Goal: Information Seeking & Learning: Learn about a topic

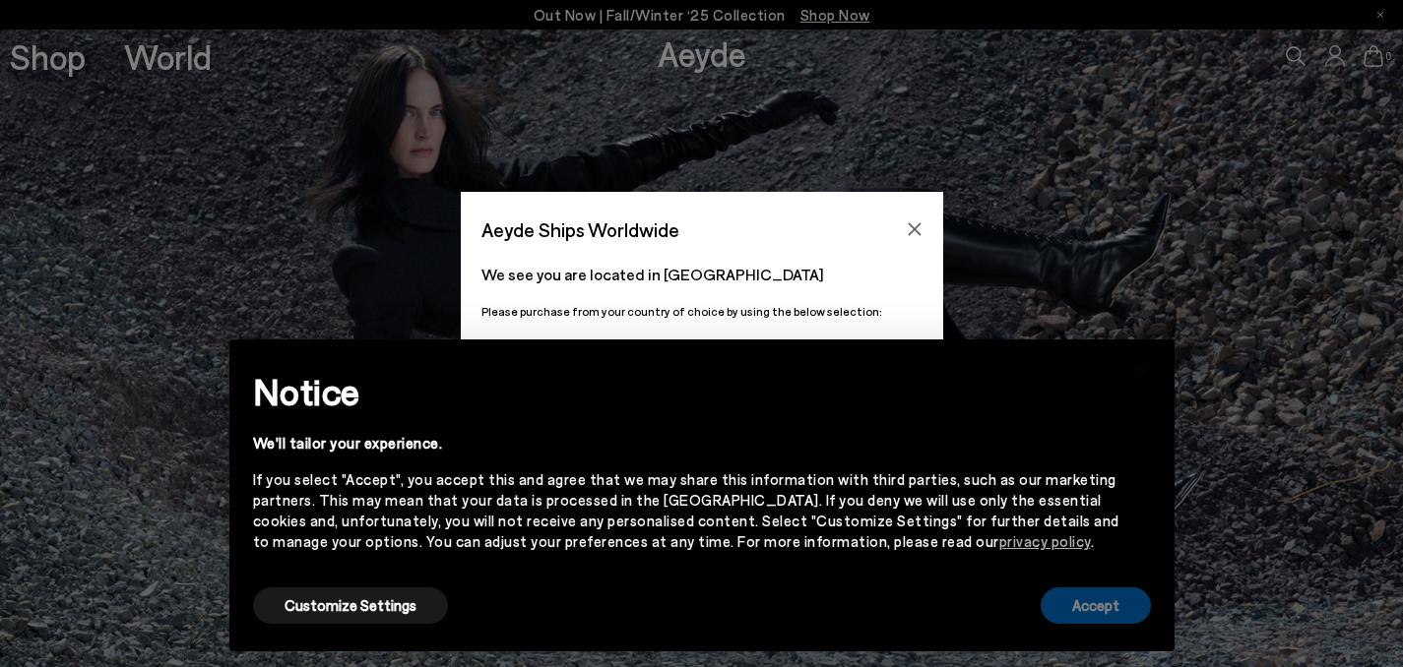
click at [1077, 600] on button "Accept" at bounding box center [1096, 606] width 110 height 36
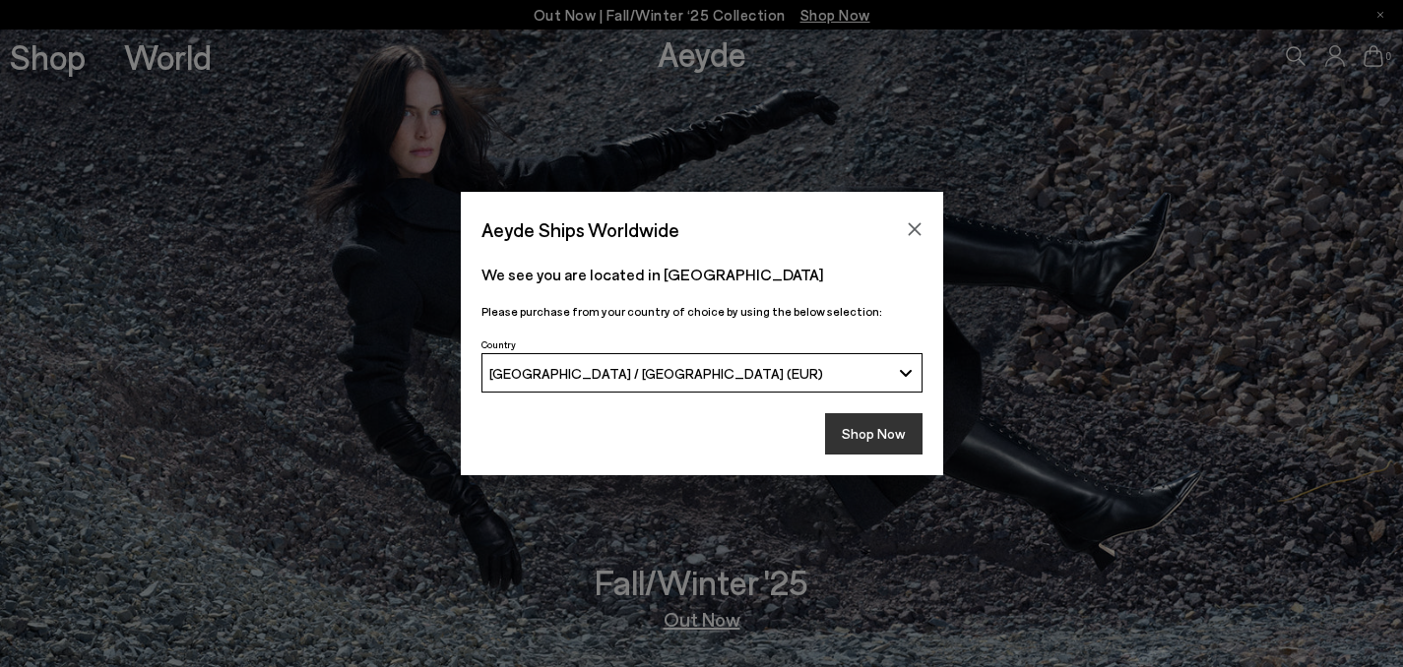
click at [862, 426] on button "Shop Now" at bounding box center [873, 433] width 97 height 41
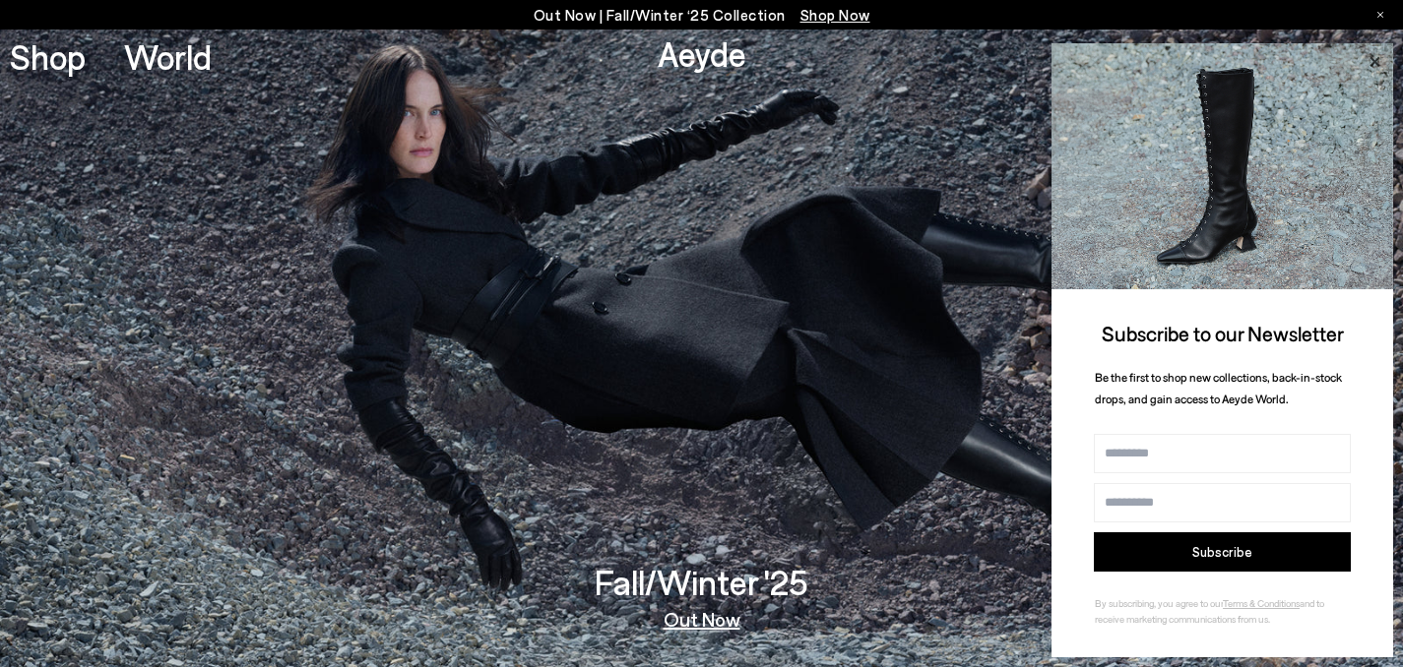
click at [1378, 56] on icon at bounding box center [1374, 61] width 10 height 10
click at [1370, 60] on icon at bounding box center [1374, 62] width 26 height 26
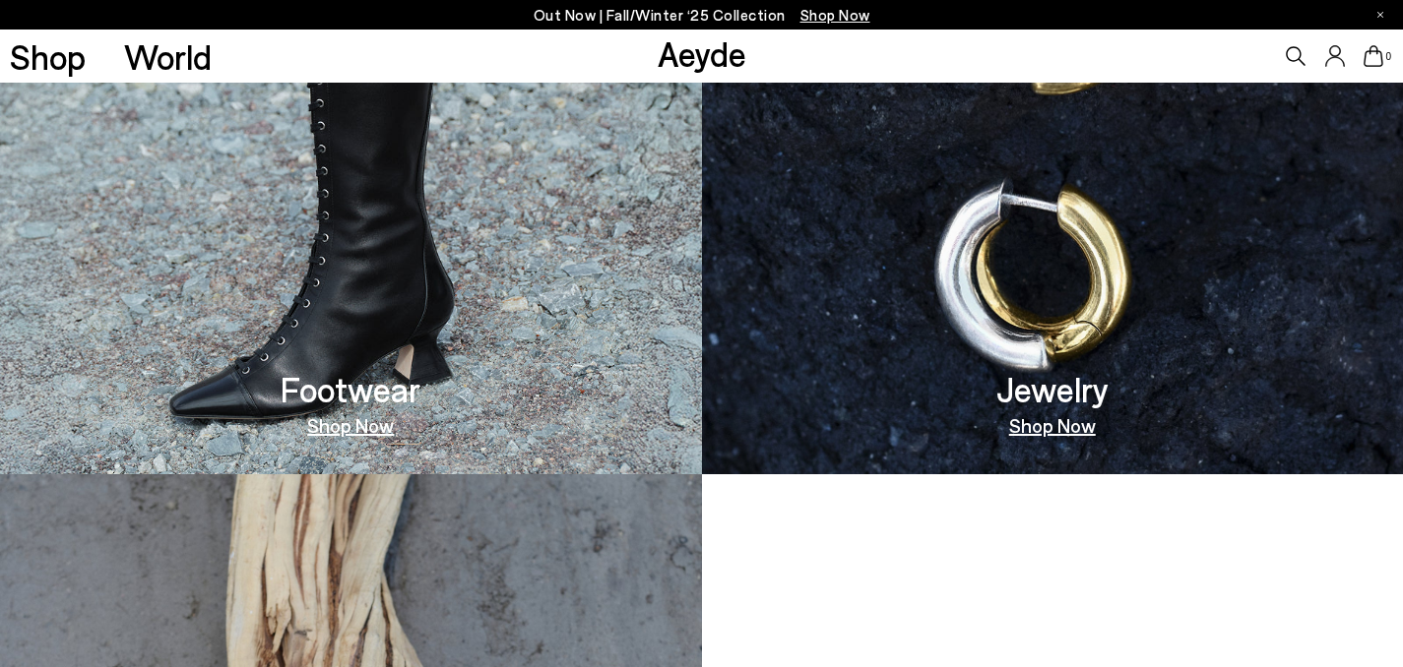
scroll to position [987, 0]
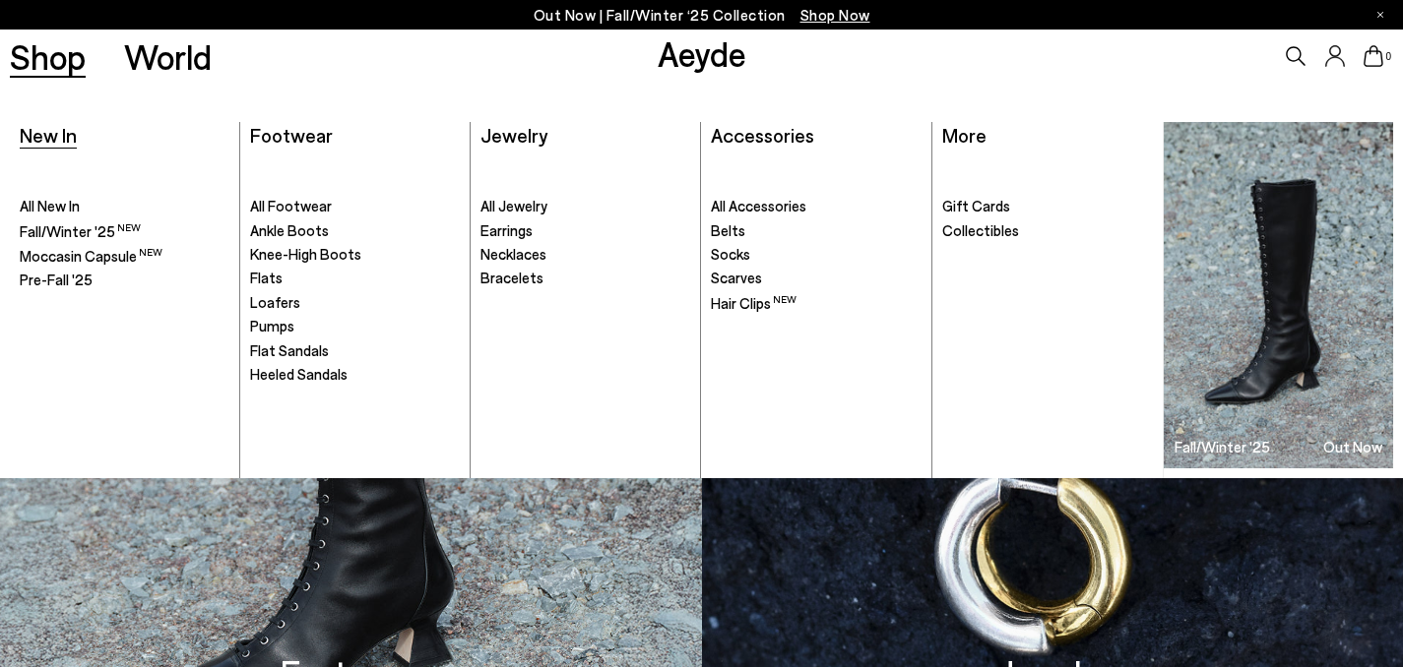
click at [60, 133] on span "New In" at bounding box center [48, 135] width 57 height 24
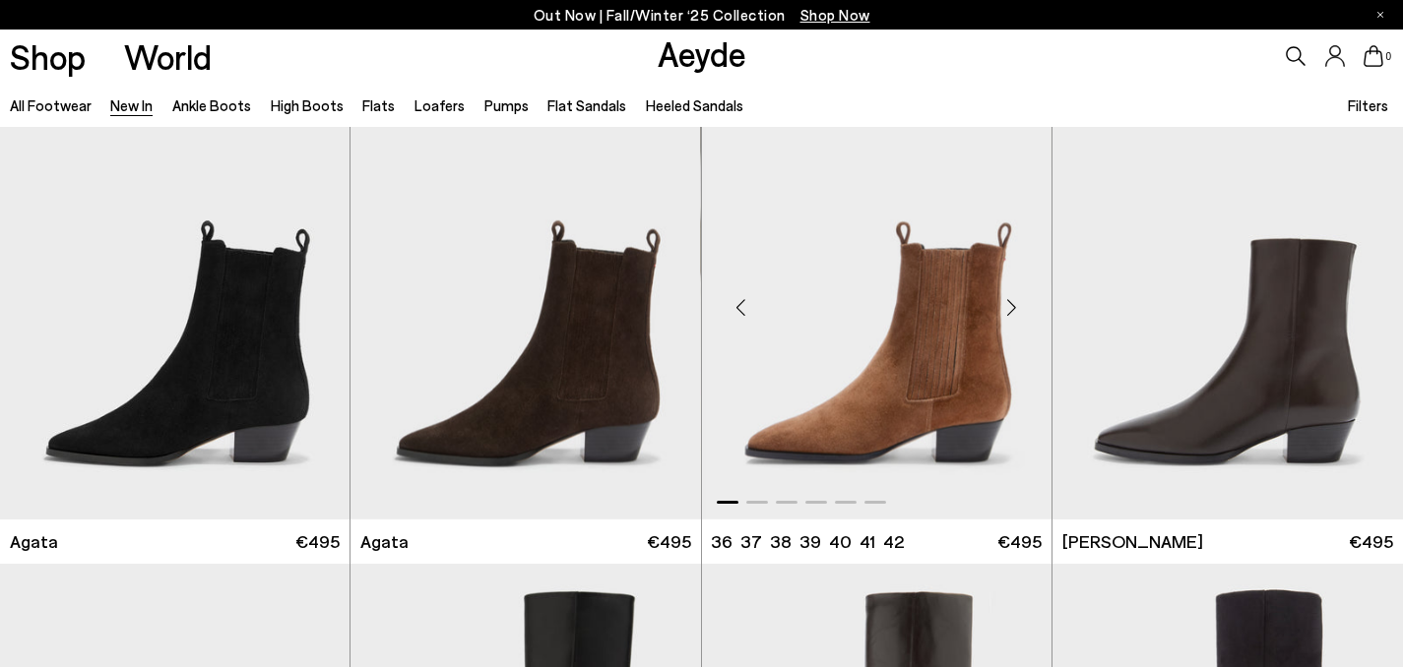
scroll to position [556, 0]
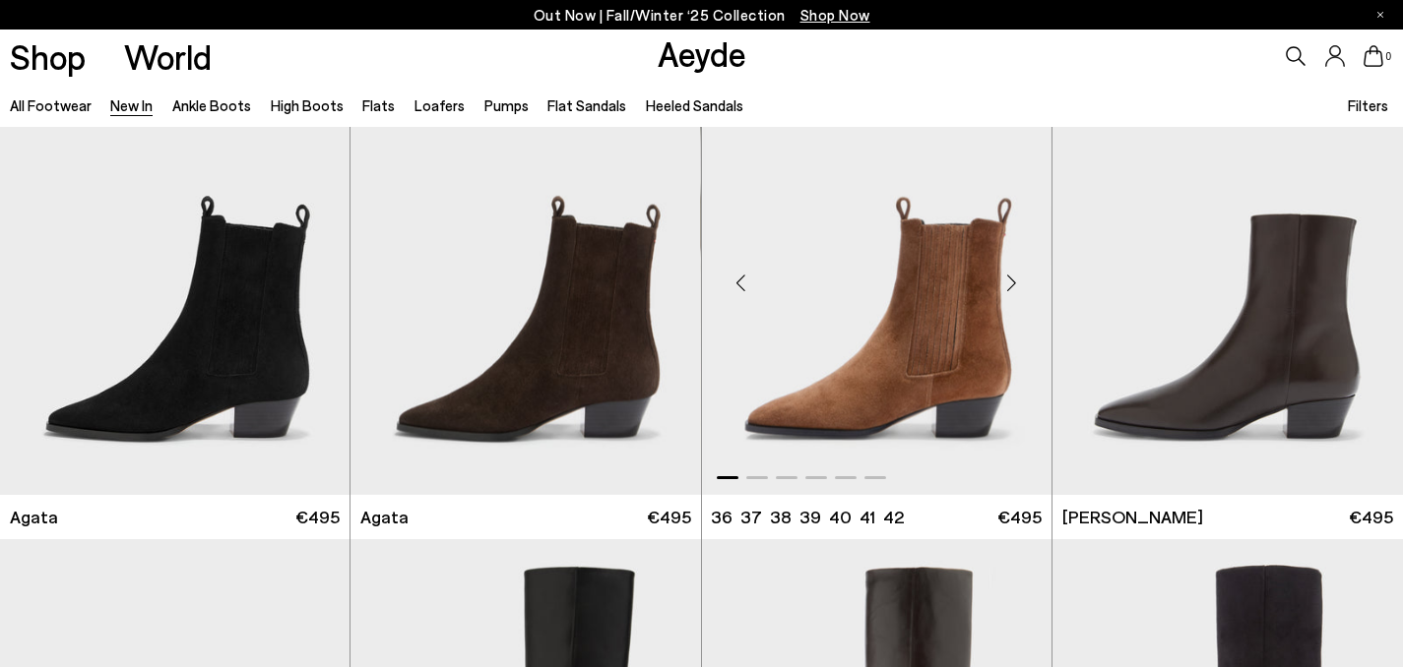
click at [1007, 283] on div "Next slide" at bounding box center [1011, 282] width 59 height 59
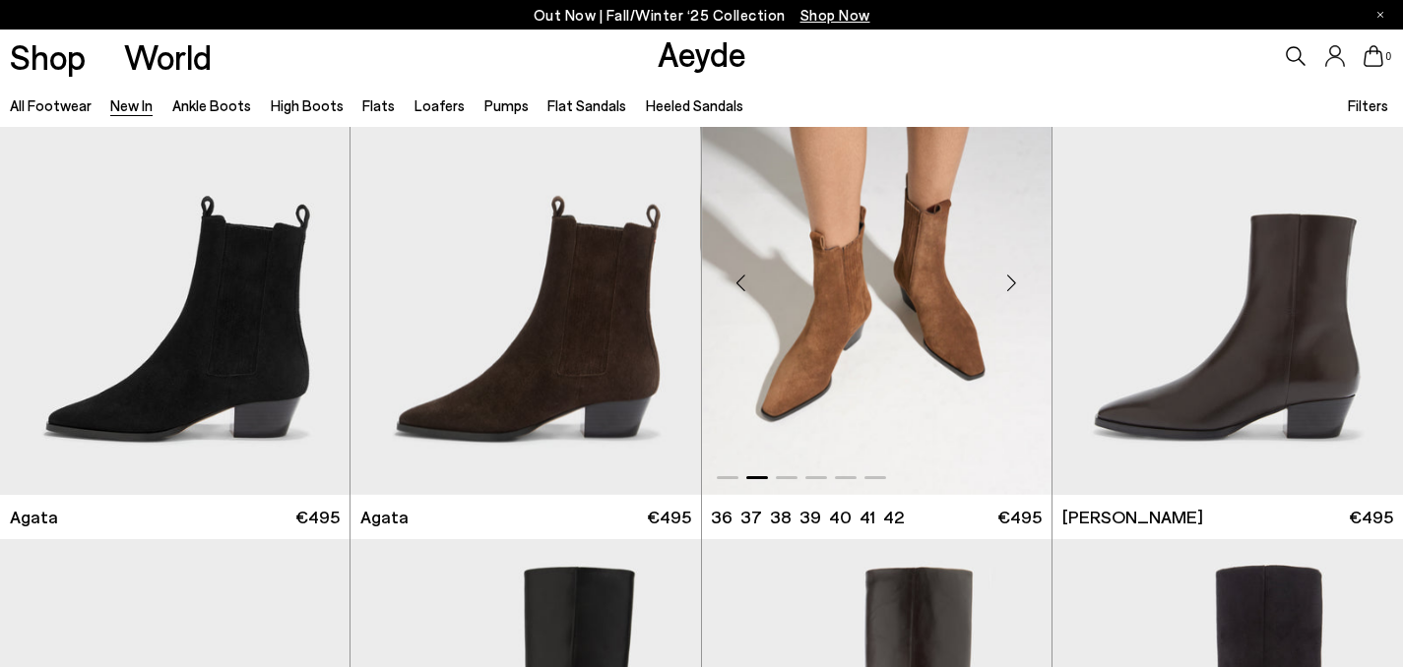
click at [1014, 280] on div "Next slide" at bounding box center [1011, 282] width 59 height 59
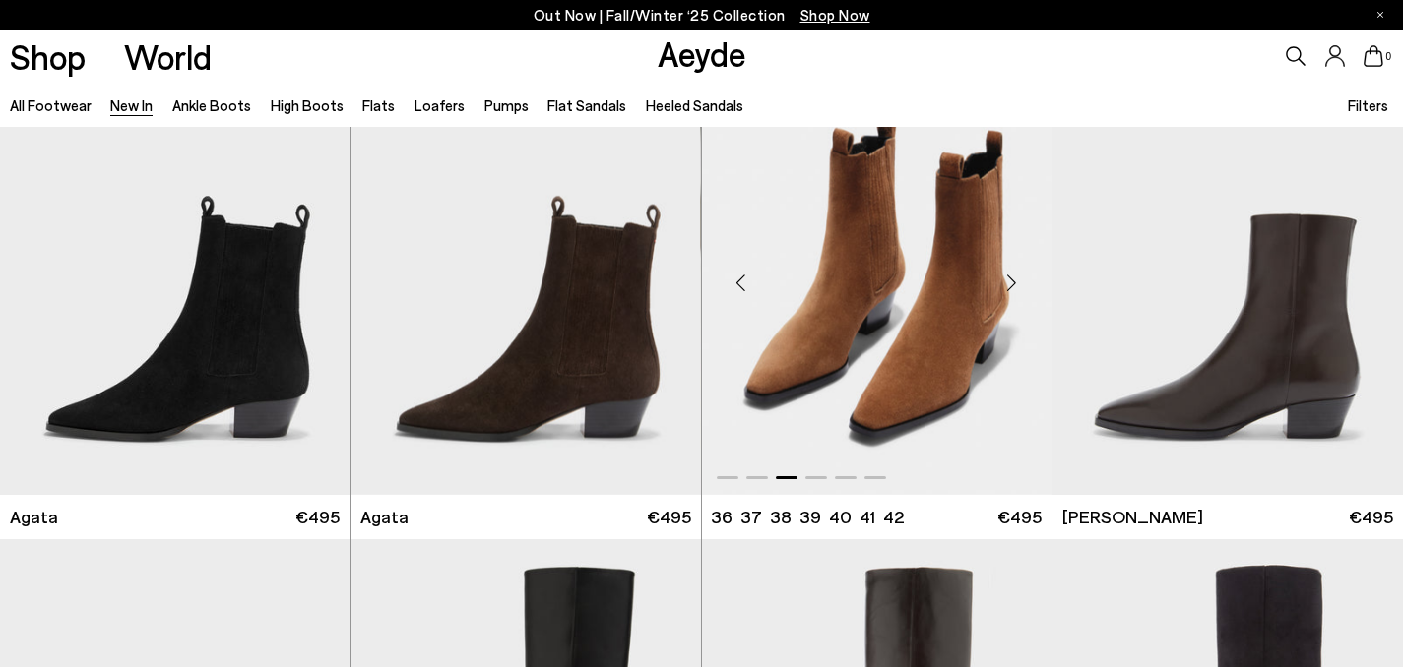
click at [1014, 280] on div "Next slide" at bounding box center [1011, 282] width 59 height 59
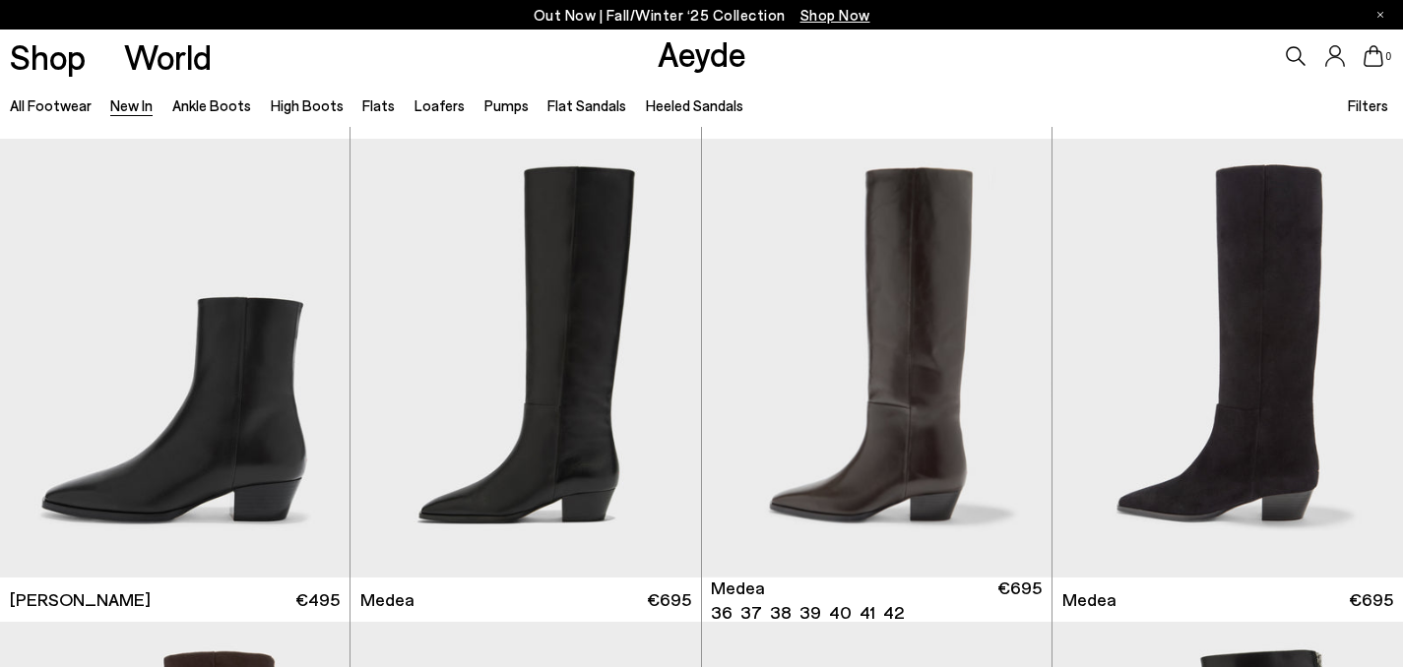
scroll to position [954, 0]
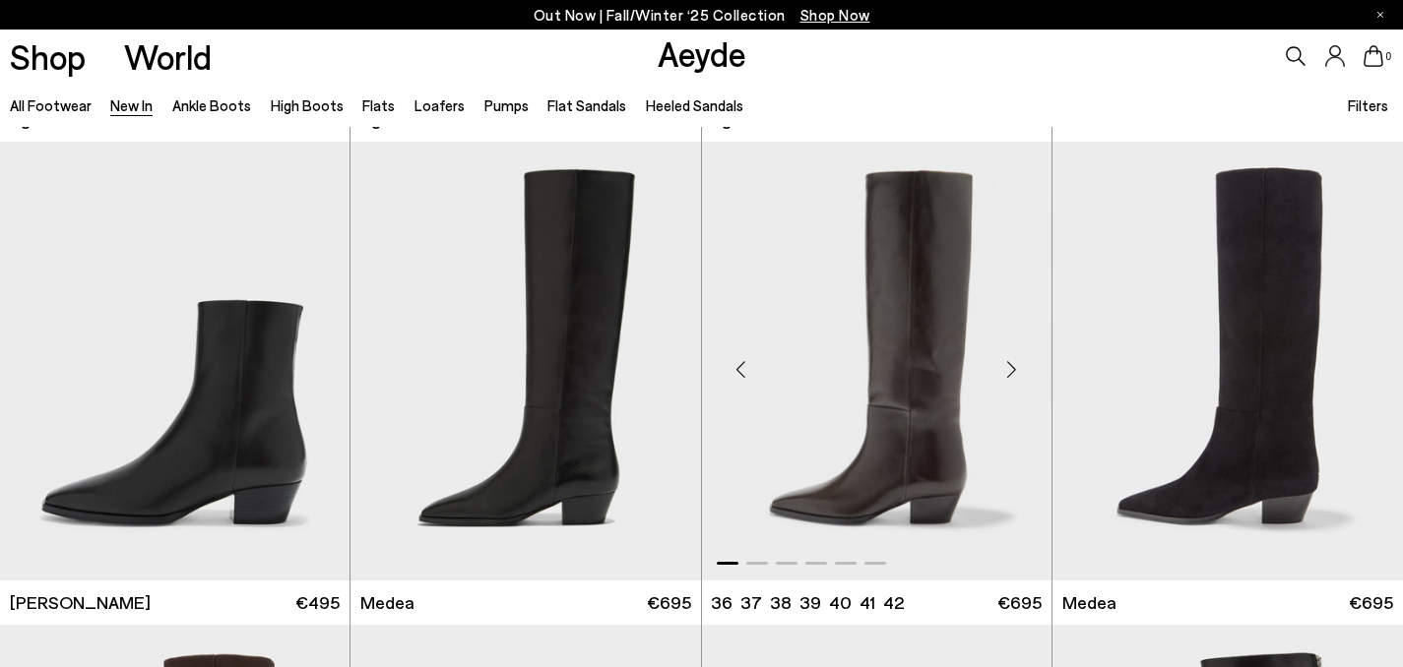
click at [1020, 366] on div "Next slide" at bounding box center [1011, 369] width 59 height 59
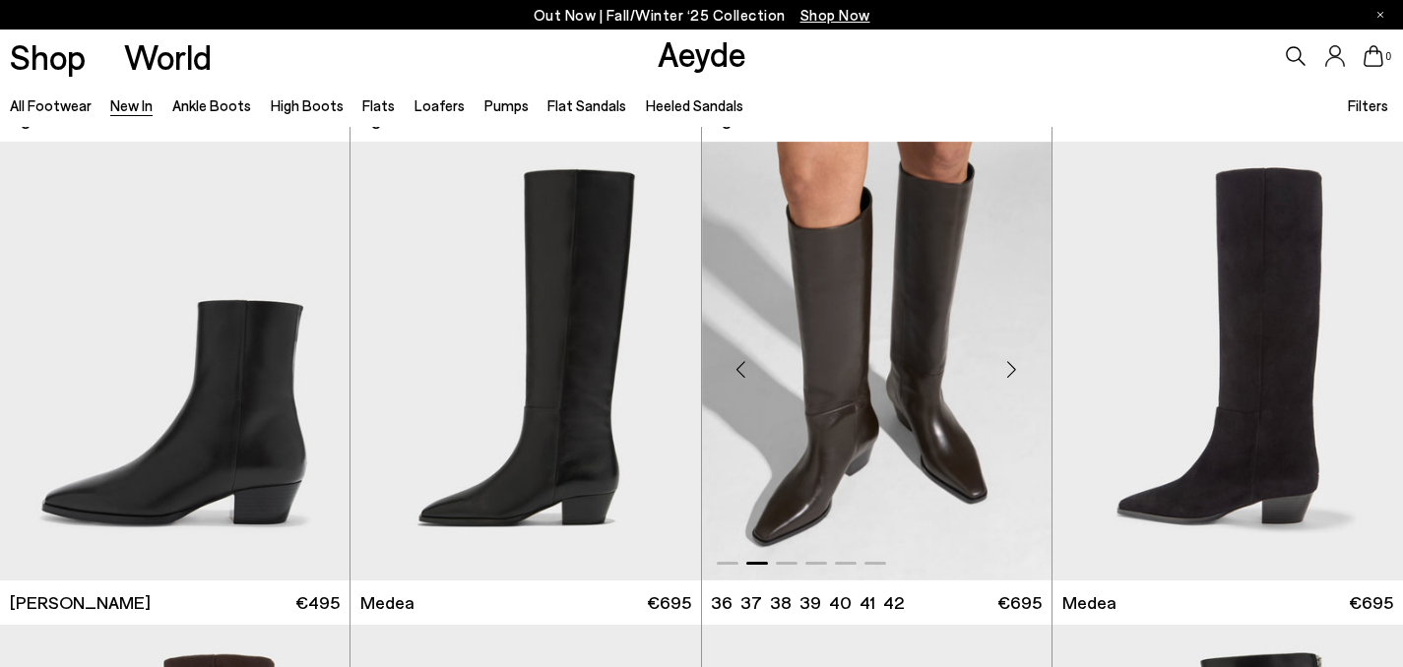
click at [1020, 366] on div "Next slide" at bounding box center [1011, 369] width 59 height 59
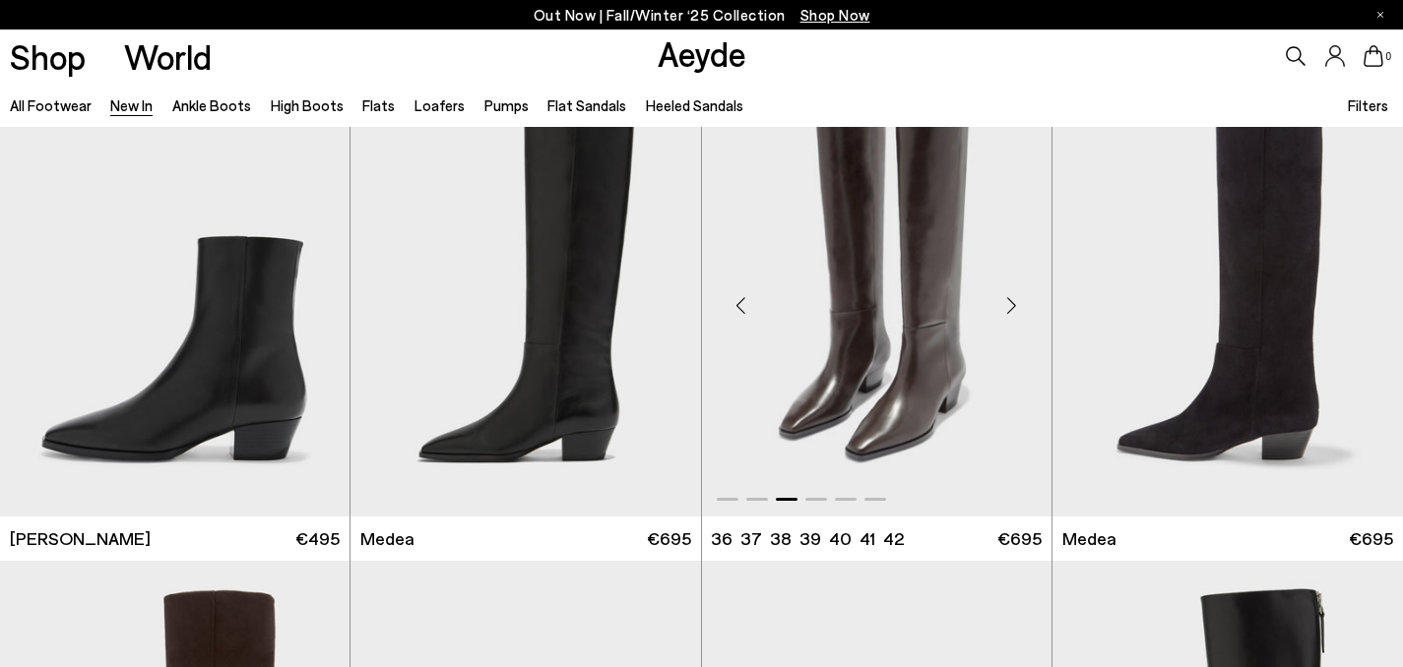
scroll to position [1025, 0]
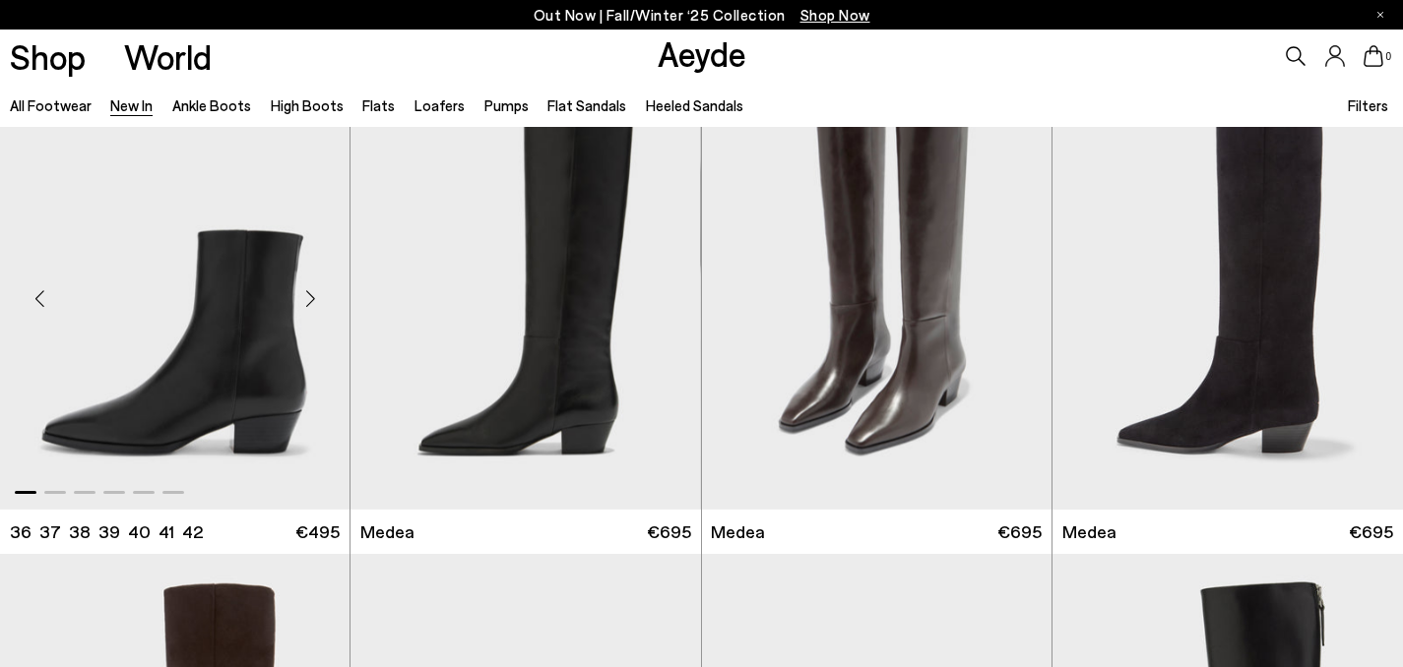
click at [308, 300] on div "Next slide" at bounding box center [310, 298] width 59 height 59
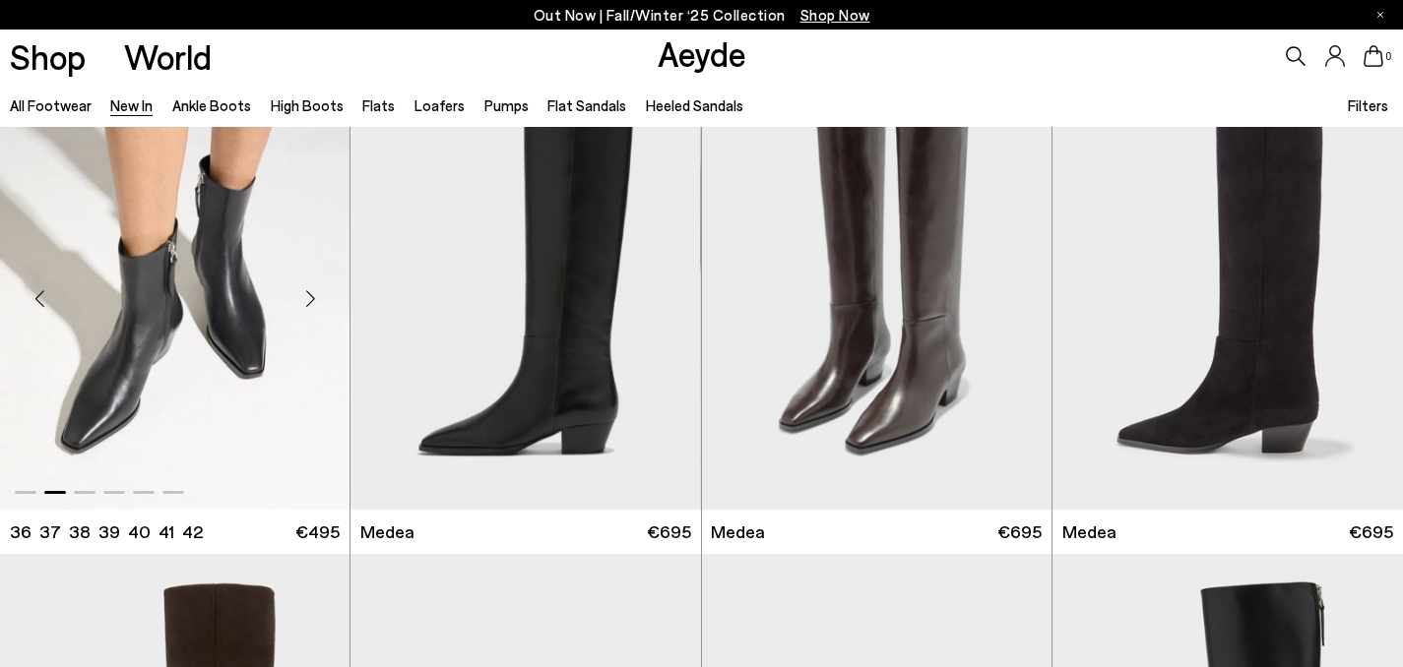
click at [308, 300] on div "Next slide" at bounding box center [310, 298] width 59 height 59
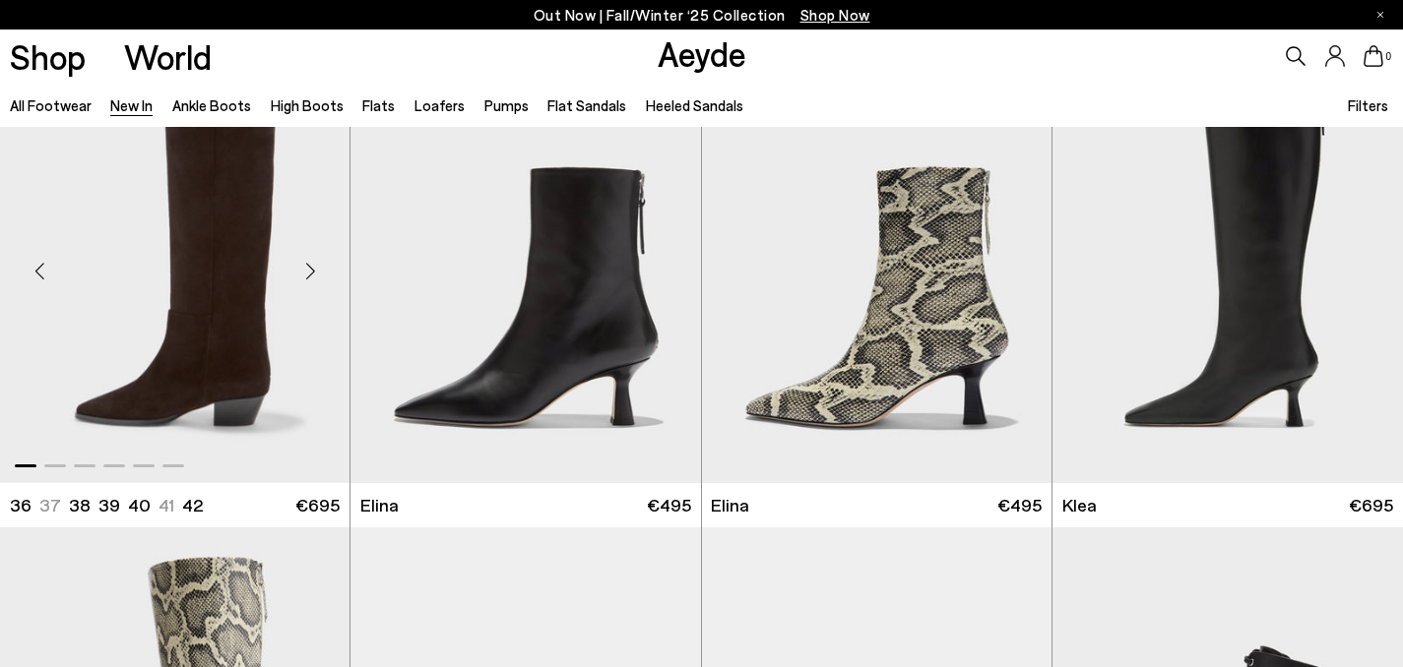
scroll to position [1467, 0]
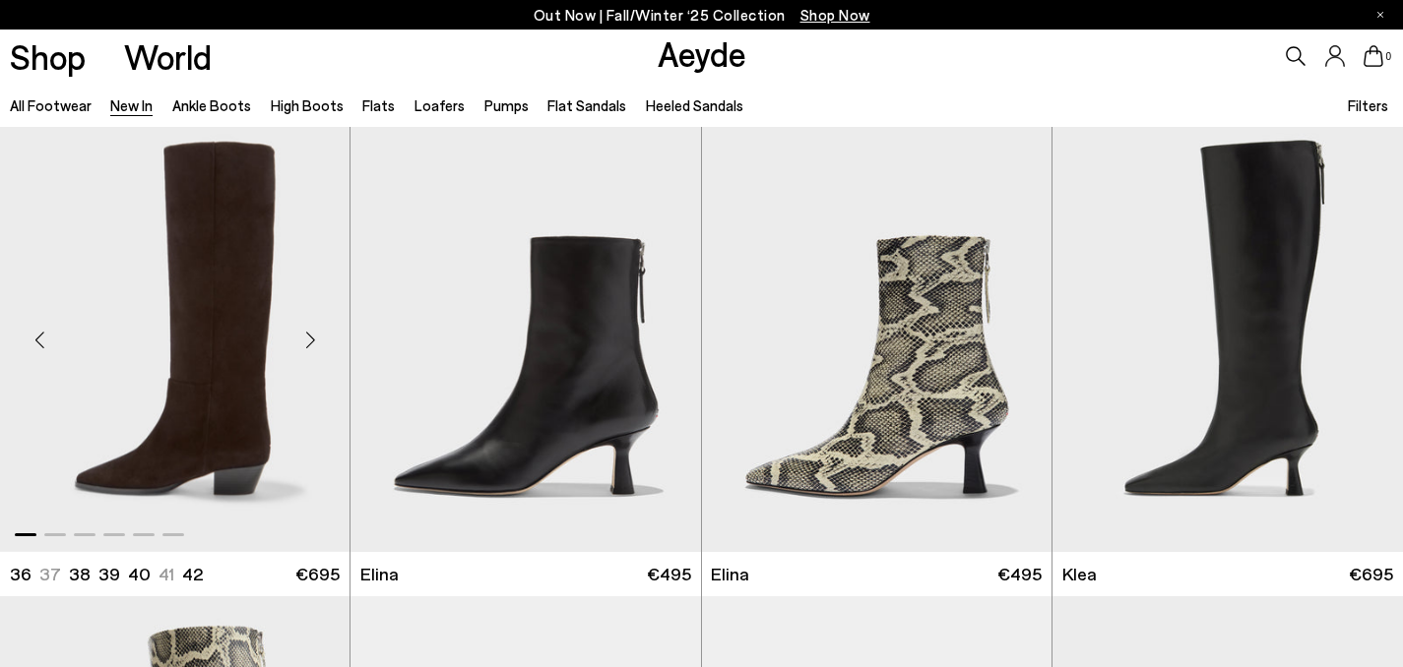
click at [311, 338] on div "Next slide" at bounding box center [310, 340] width 59 height 59
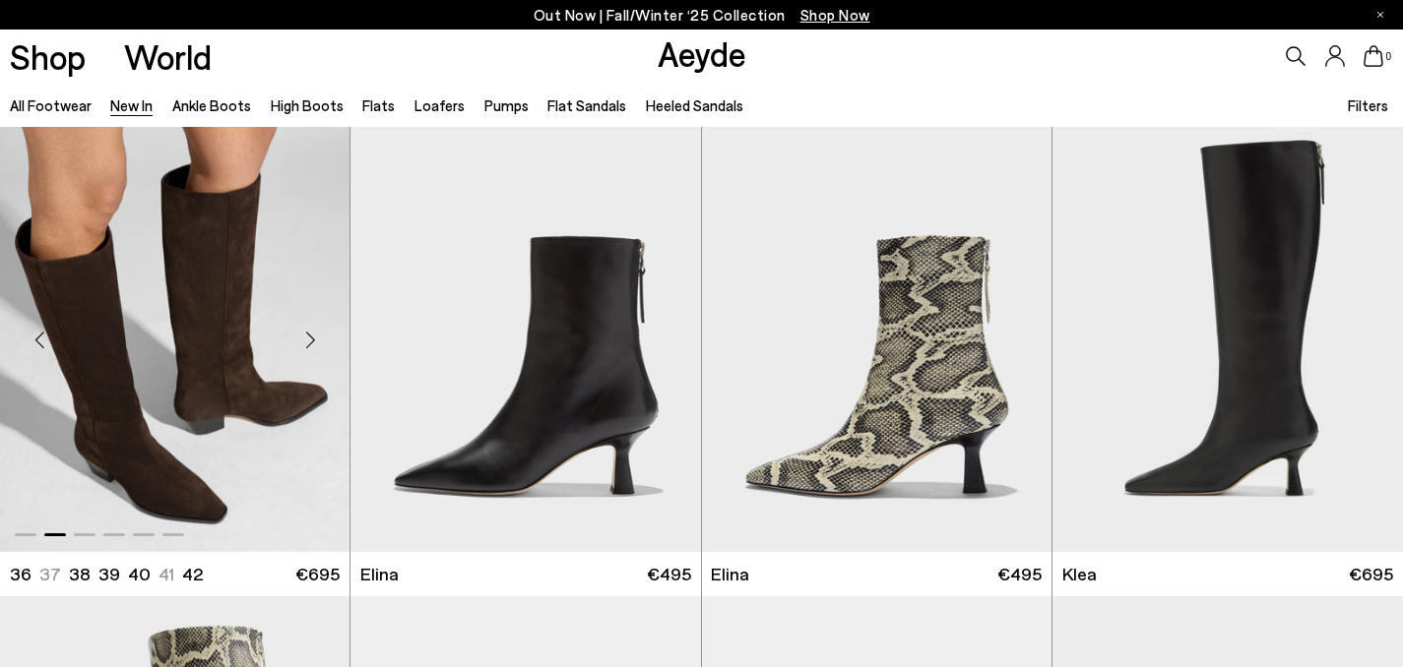
click at [311, 338] on div "Next slide" at bounding box center [310, 340] width 59 height 59
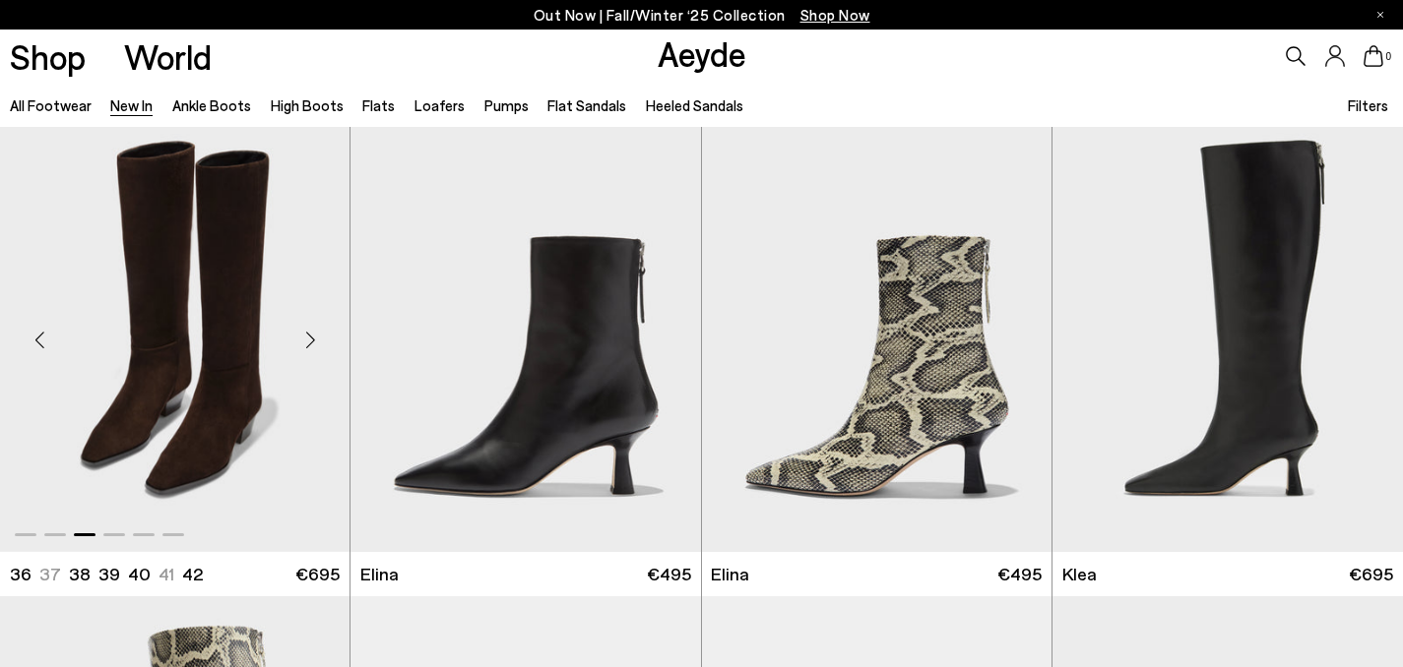
click at [311, 338] on div "Next slide" at bounding box center [310, 340] width 59 height 59
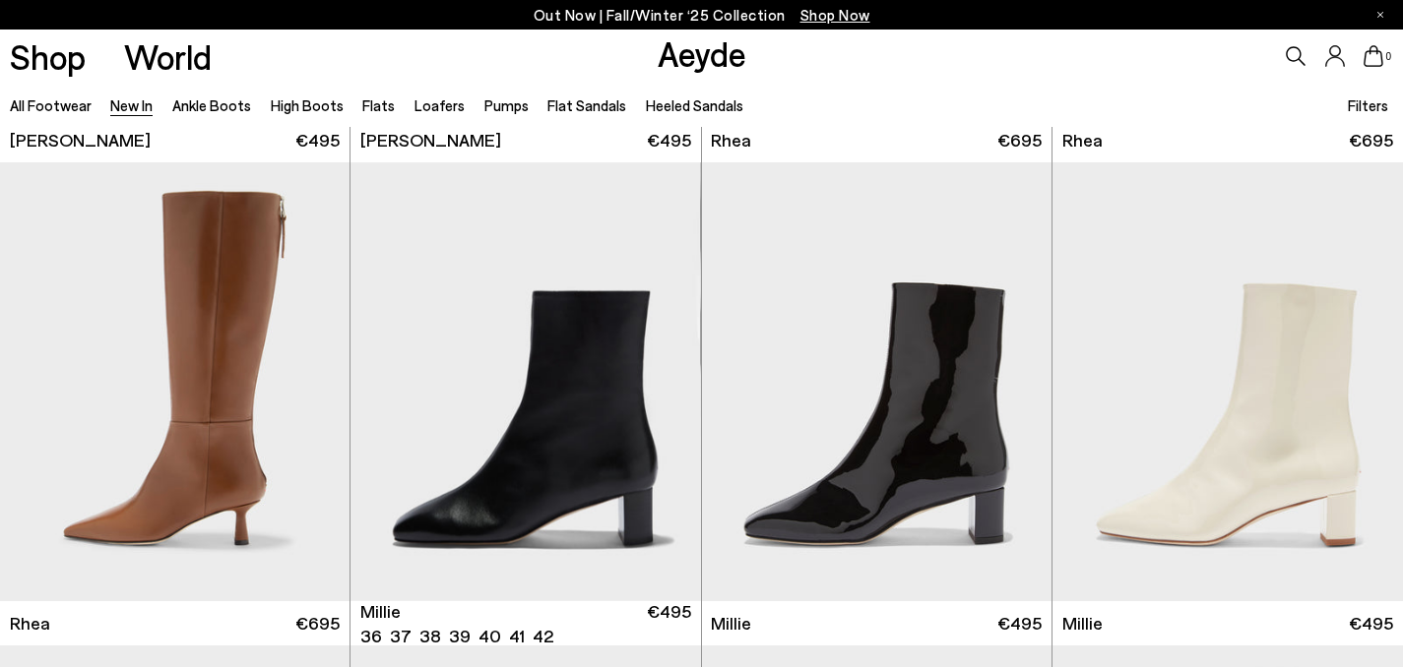
scroll to position [3842, 0]
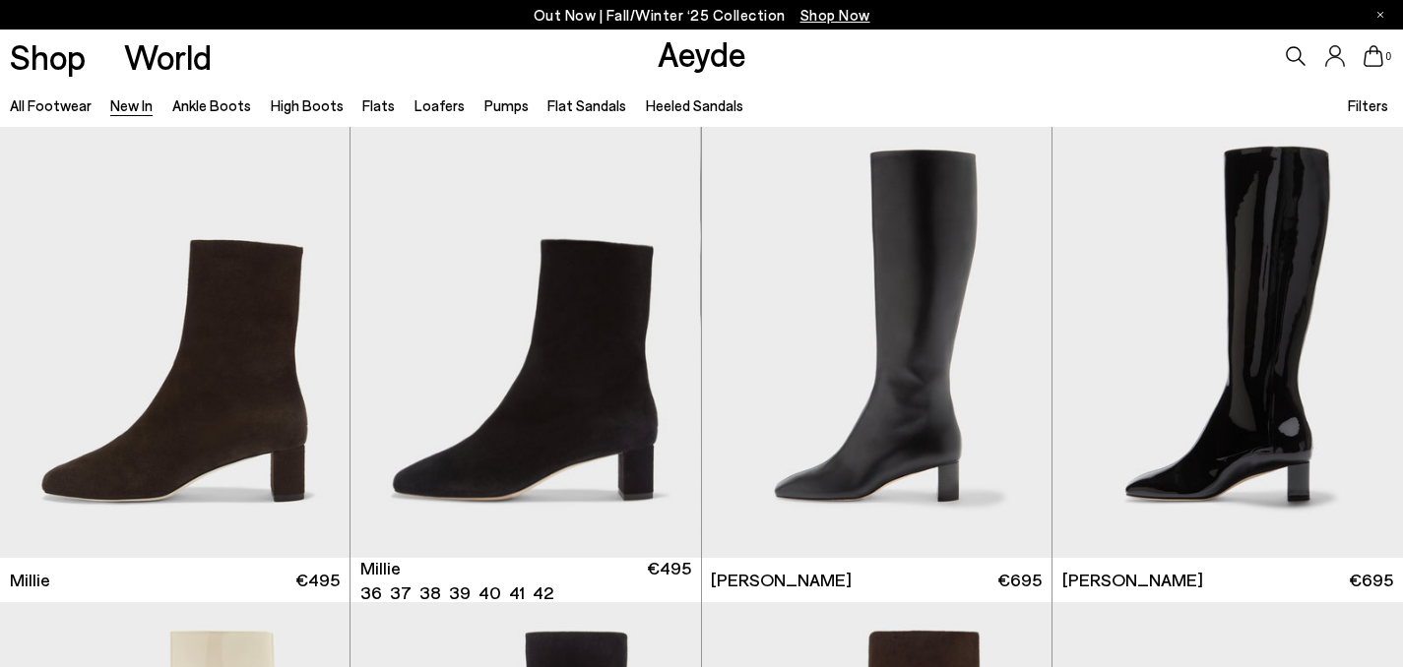
scroll to position [4386, 0]
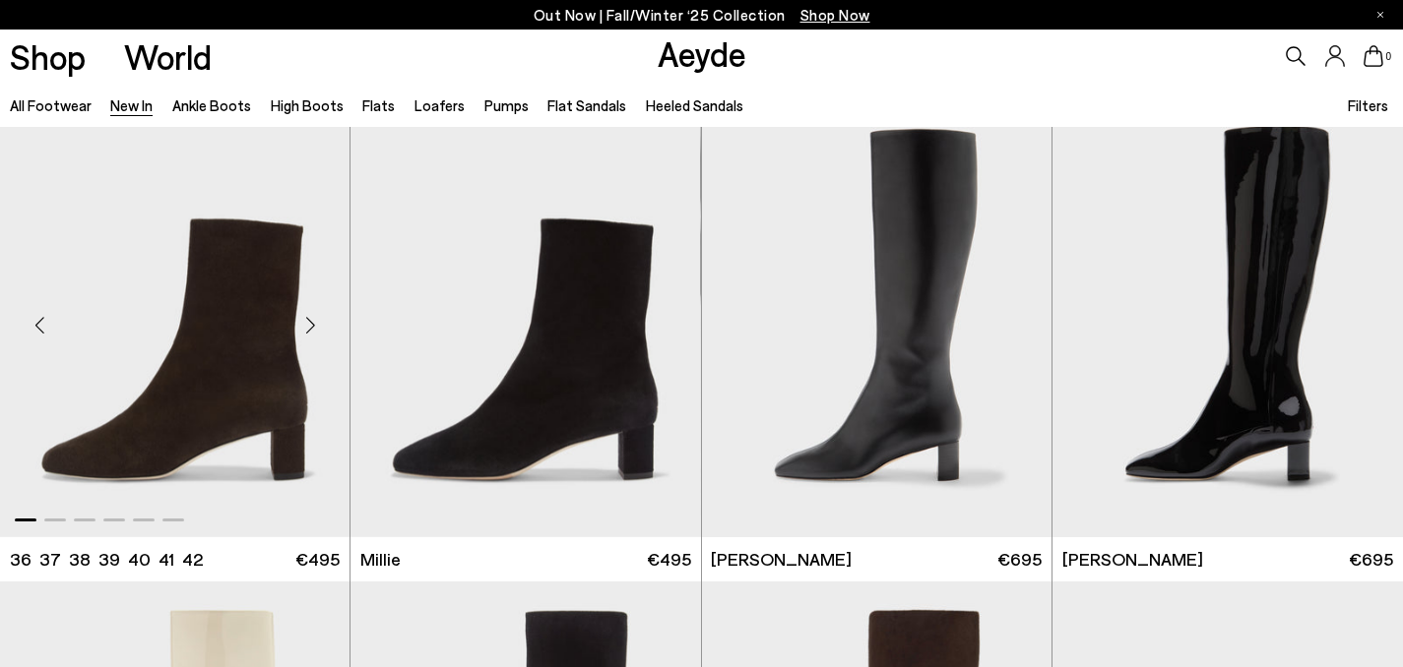
click at [318, 325] on div "Next slide" at bounding box center [310, 325] width 59 height 59
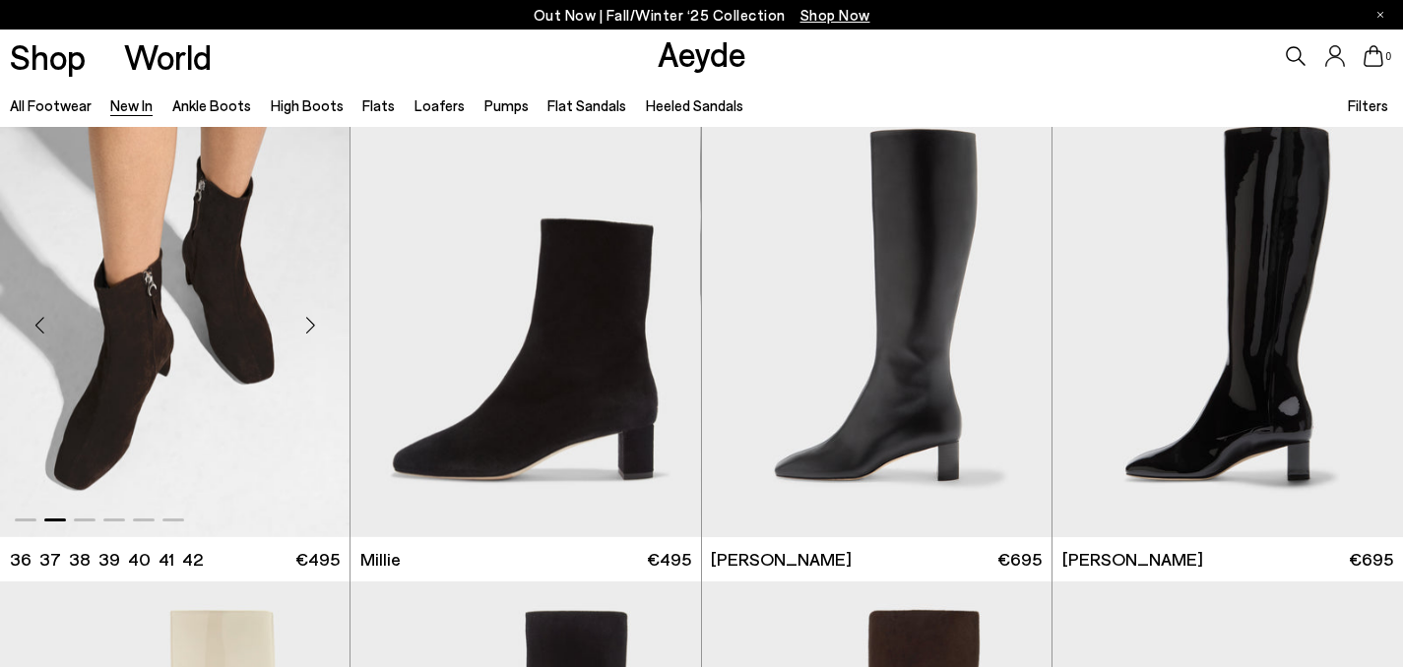
click at [318, 325] on div "Next slide" at bounding box center [310, 325] width 59 height 59
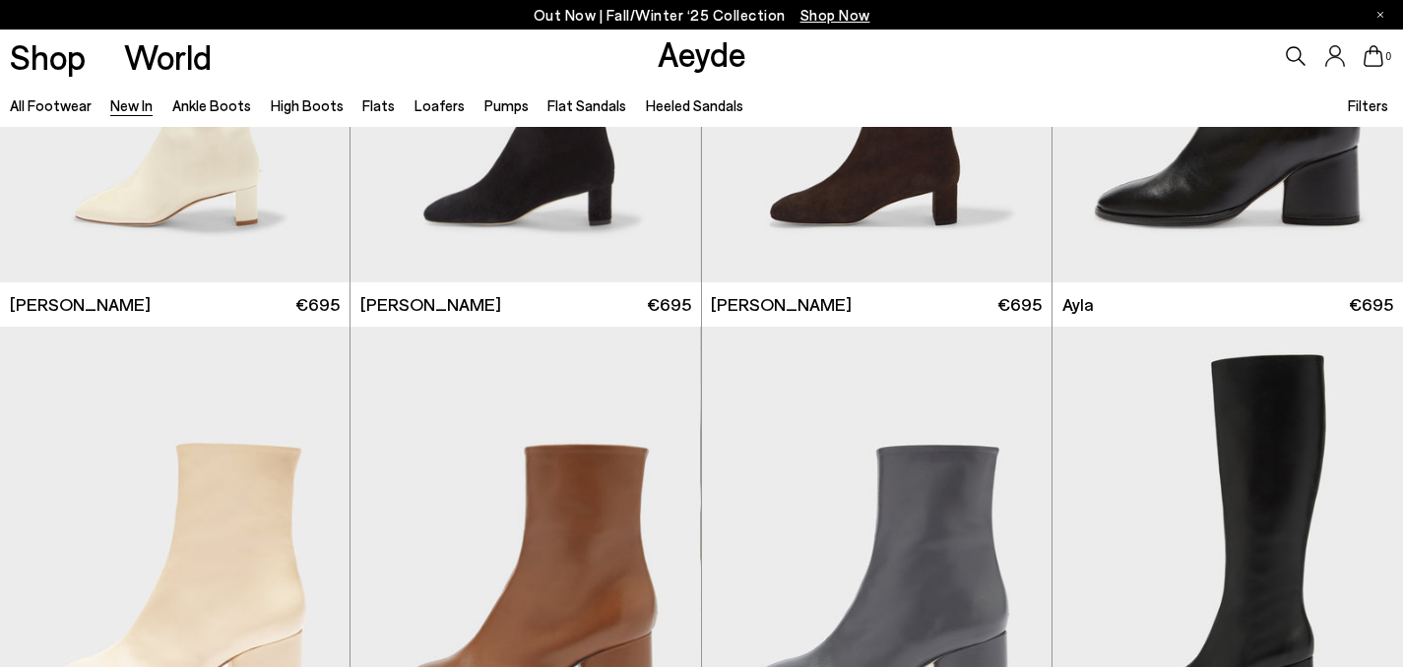
scroll to position [5299, 0]
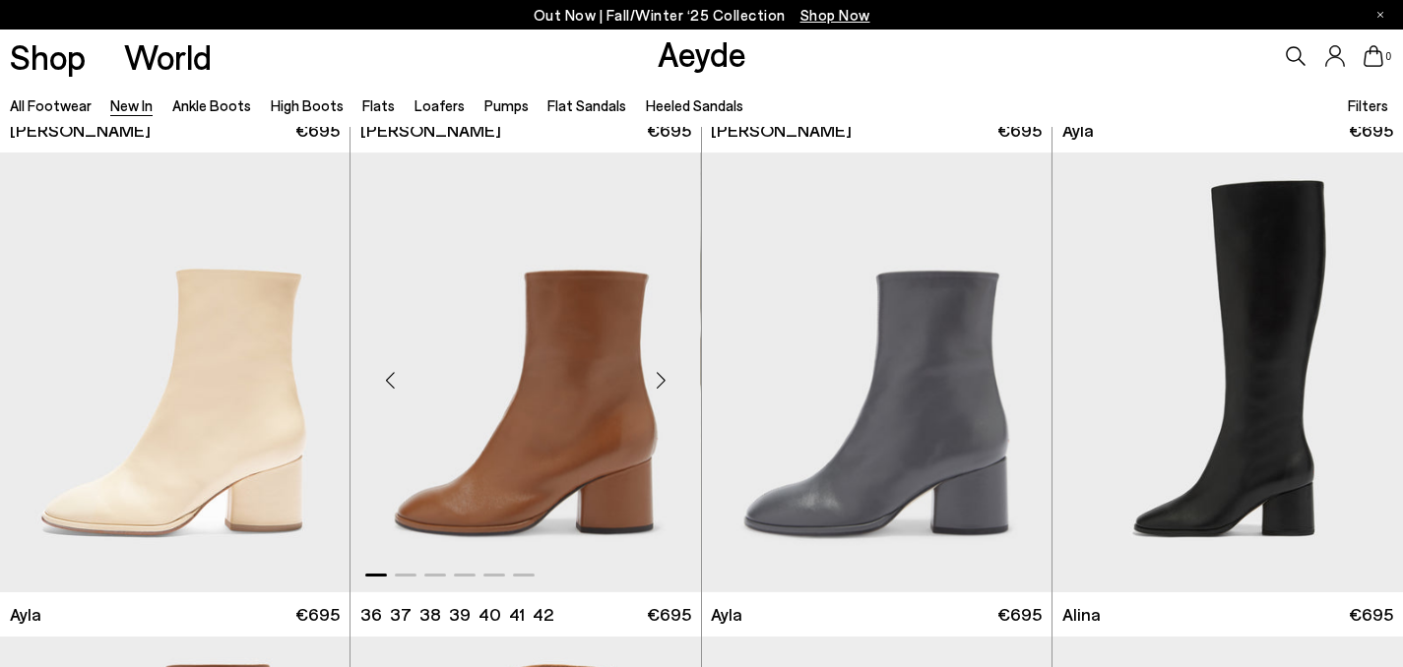
click at [667, 373] on div "Next slide" at bounding box center [661, 379] width 59 height 59
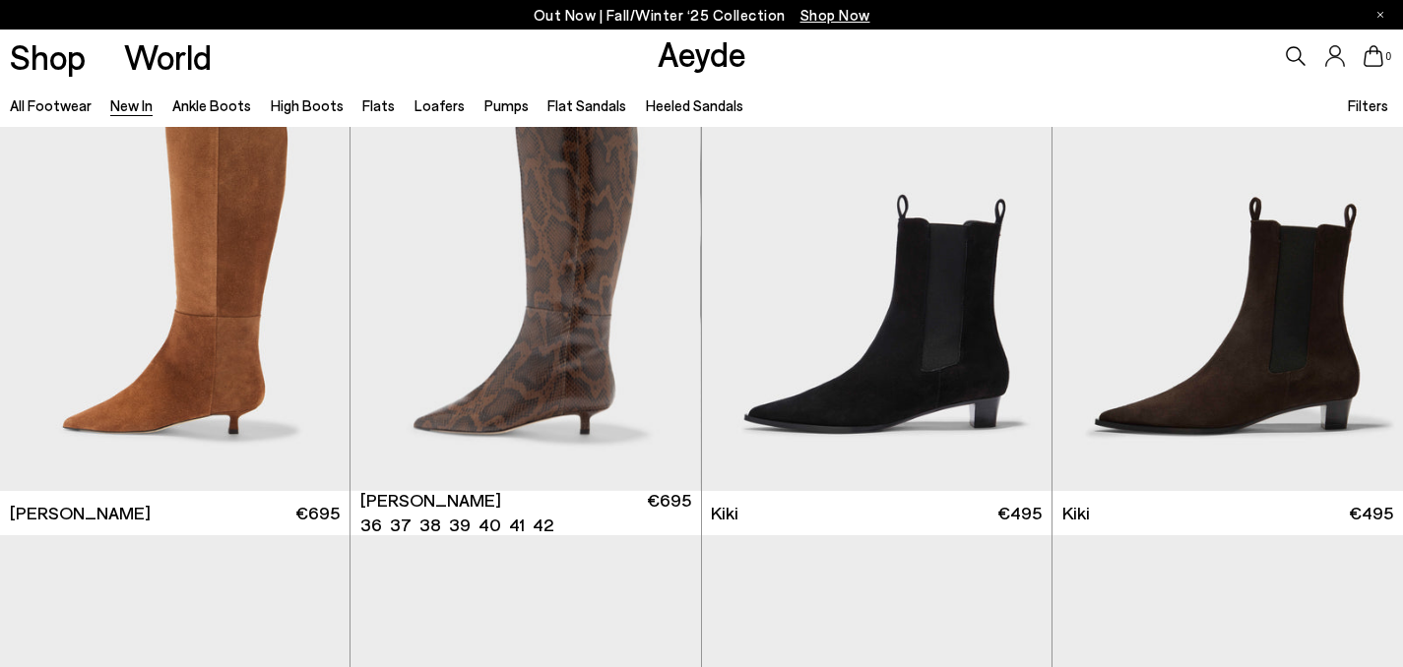
scroll to position [6854, 0]
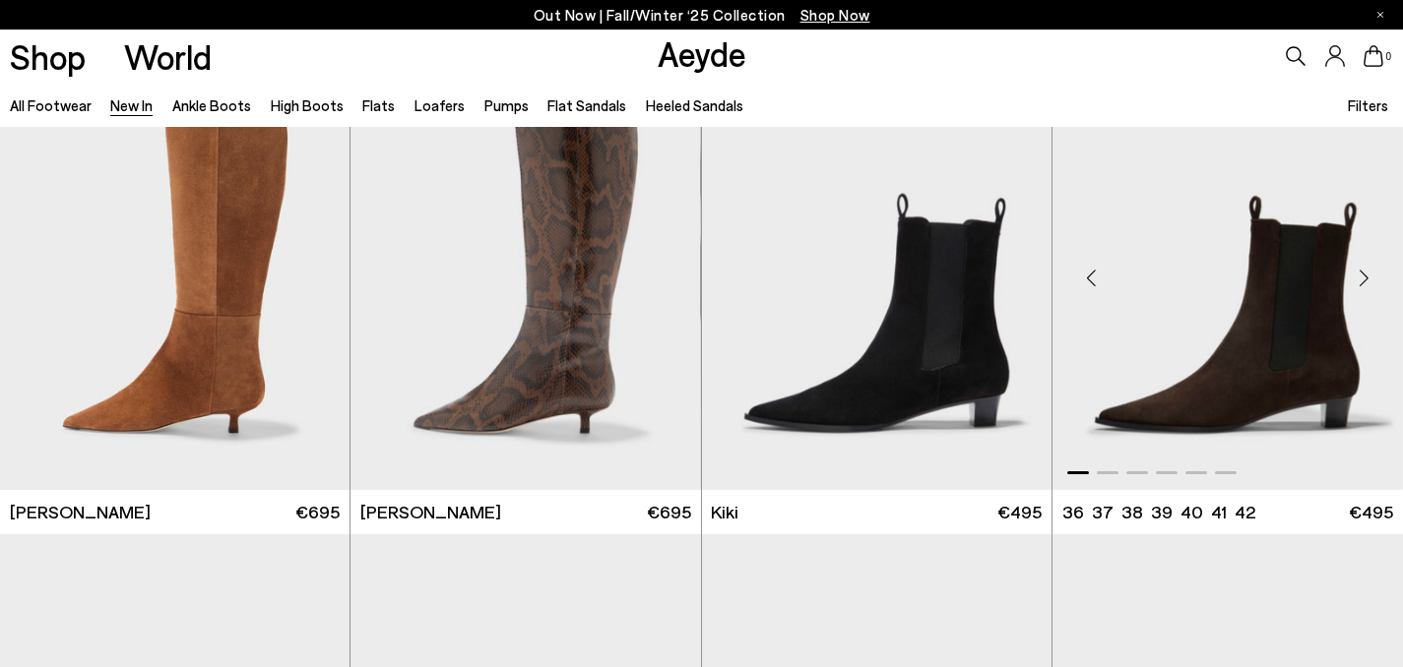
click at [1361, 277] on div "Next slide" at bounding box center [1363, 277] width 59 height 59
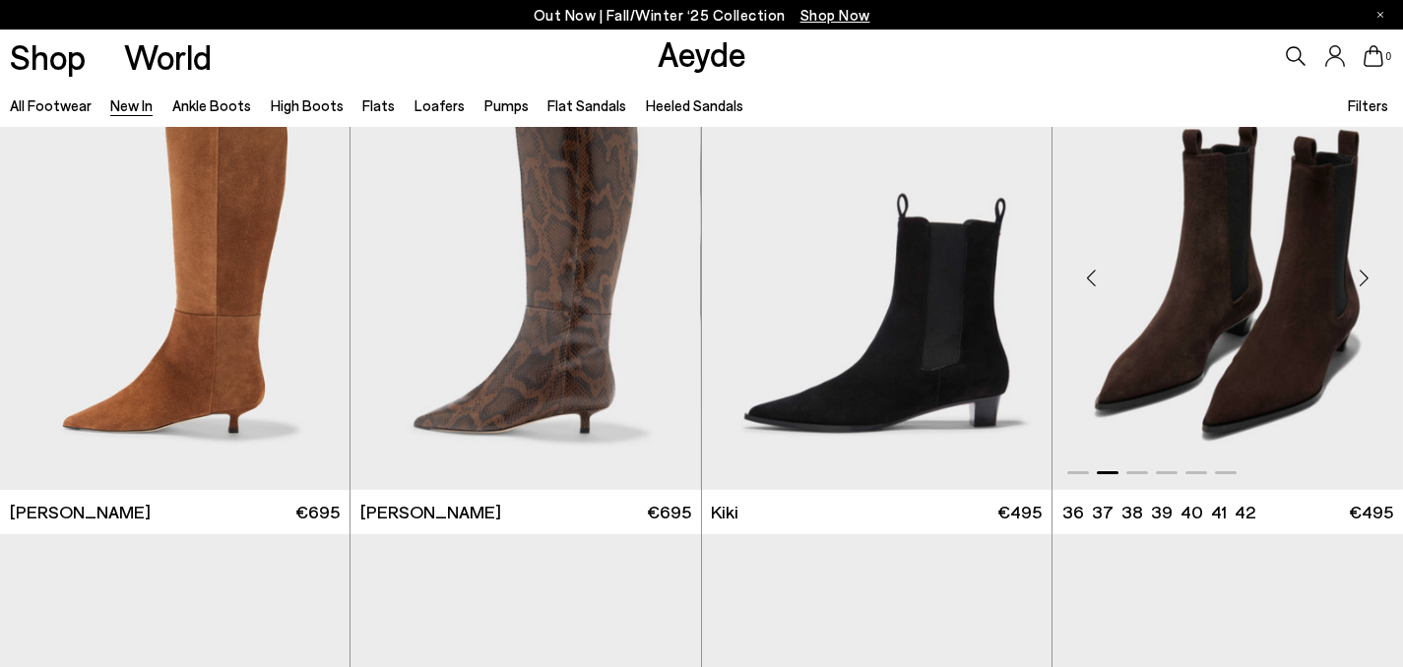
click at [1361, 277] on div "Next slide" at bounding box center [1363, 277] width 59 height 59
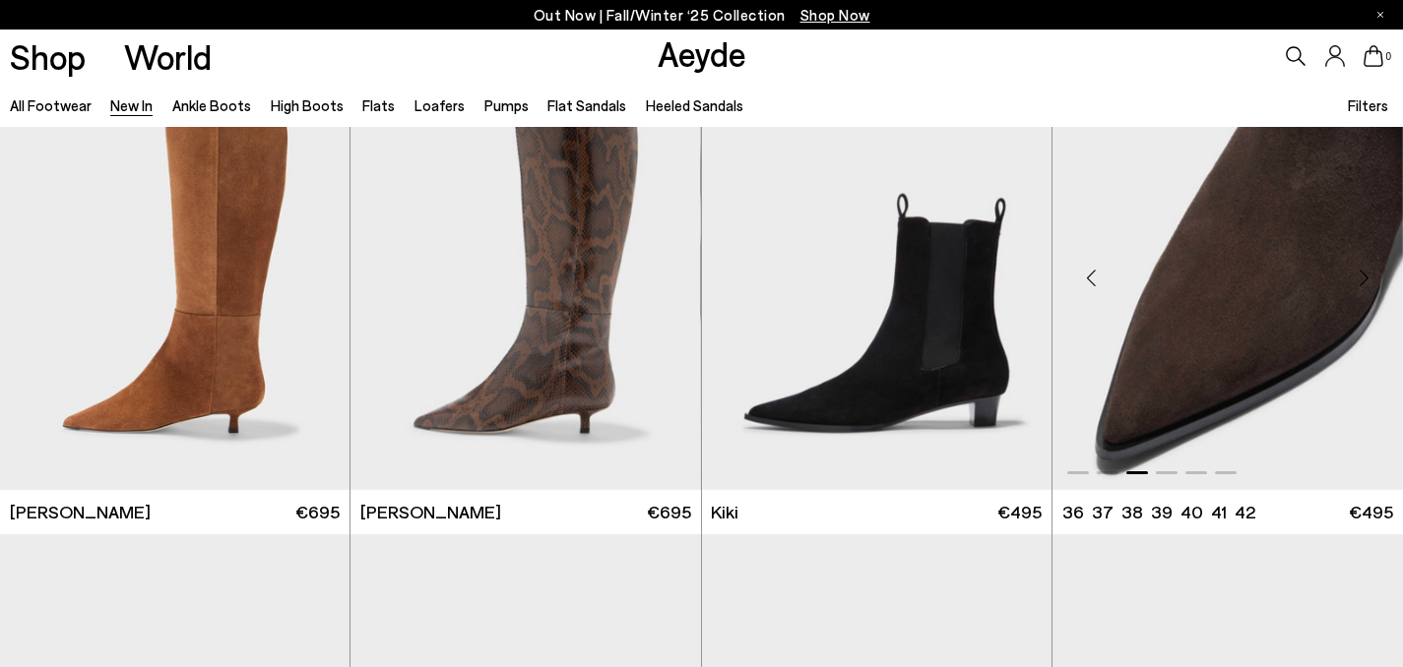
click at [1366, 277] on div "Next slide" at bounding box center [1363, 277] width 59 height 59
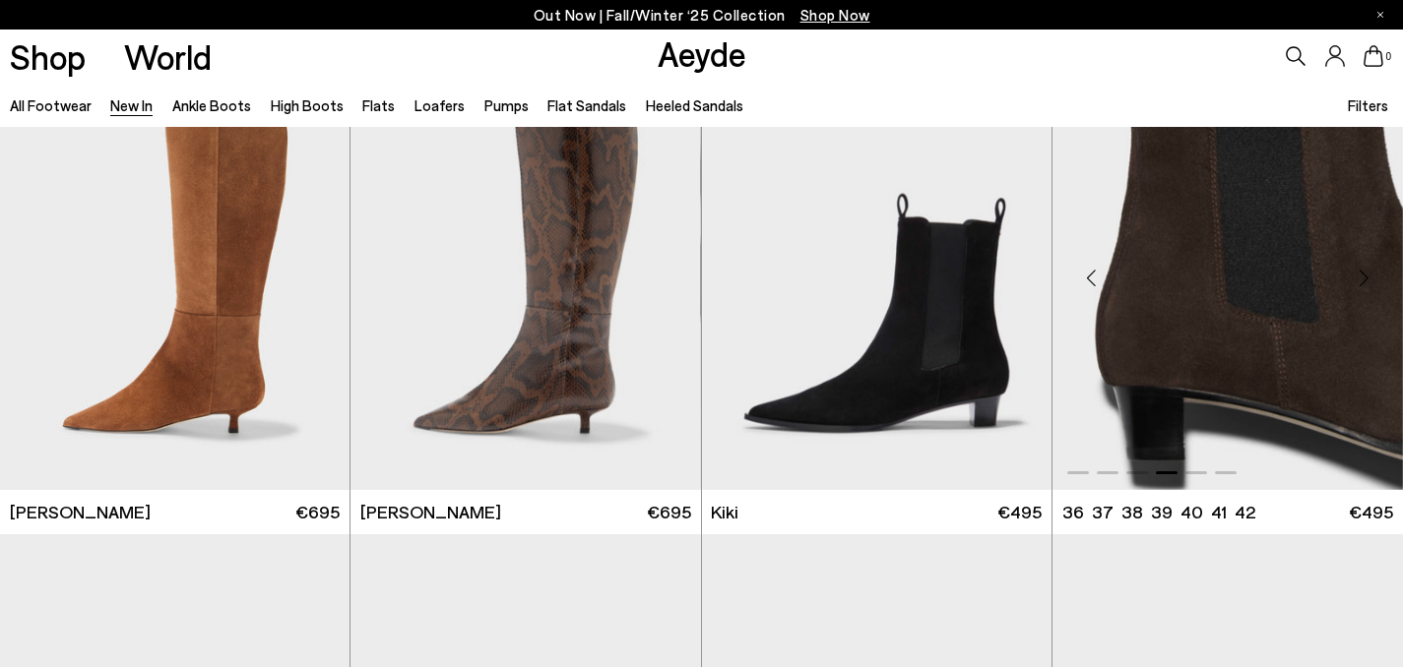
click at [1361, 279] on div "Next slide" at bounding box center [1363, 277] width 59 height 59
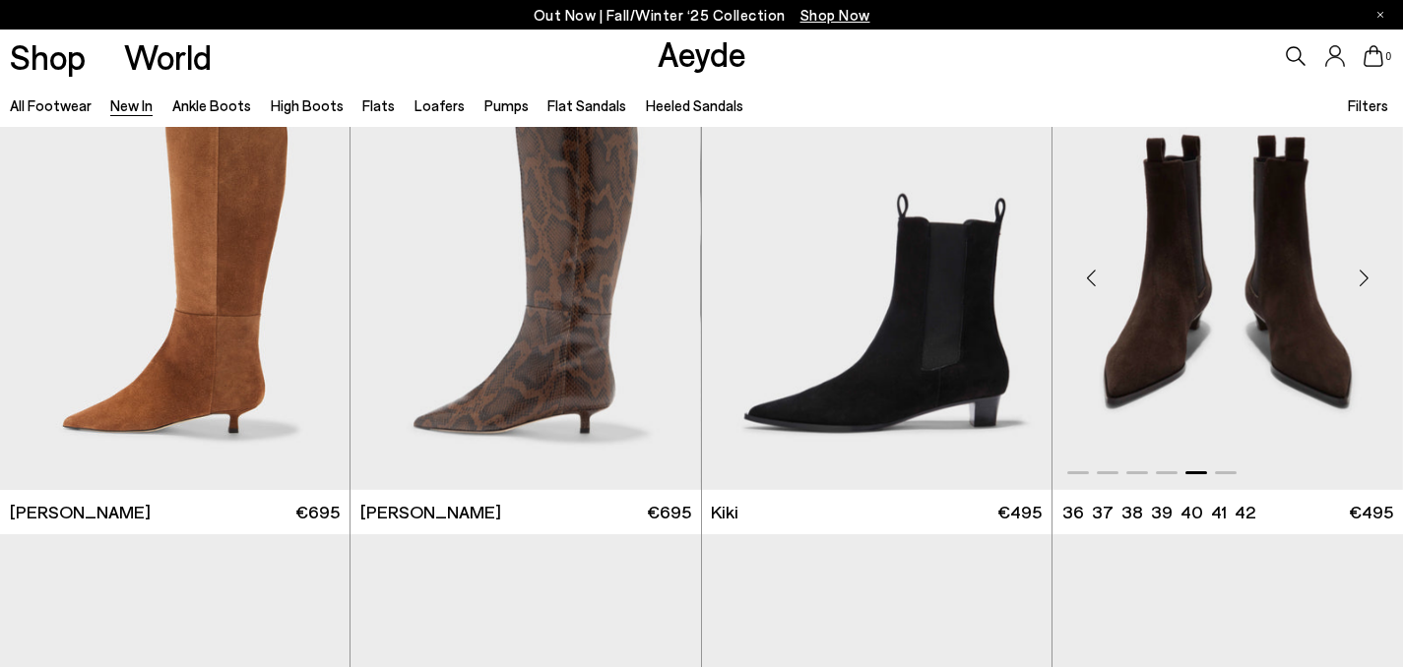
click at [1361, 279] on div "Next slide" at bounding box center [1363, 277] width 59 height 59
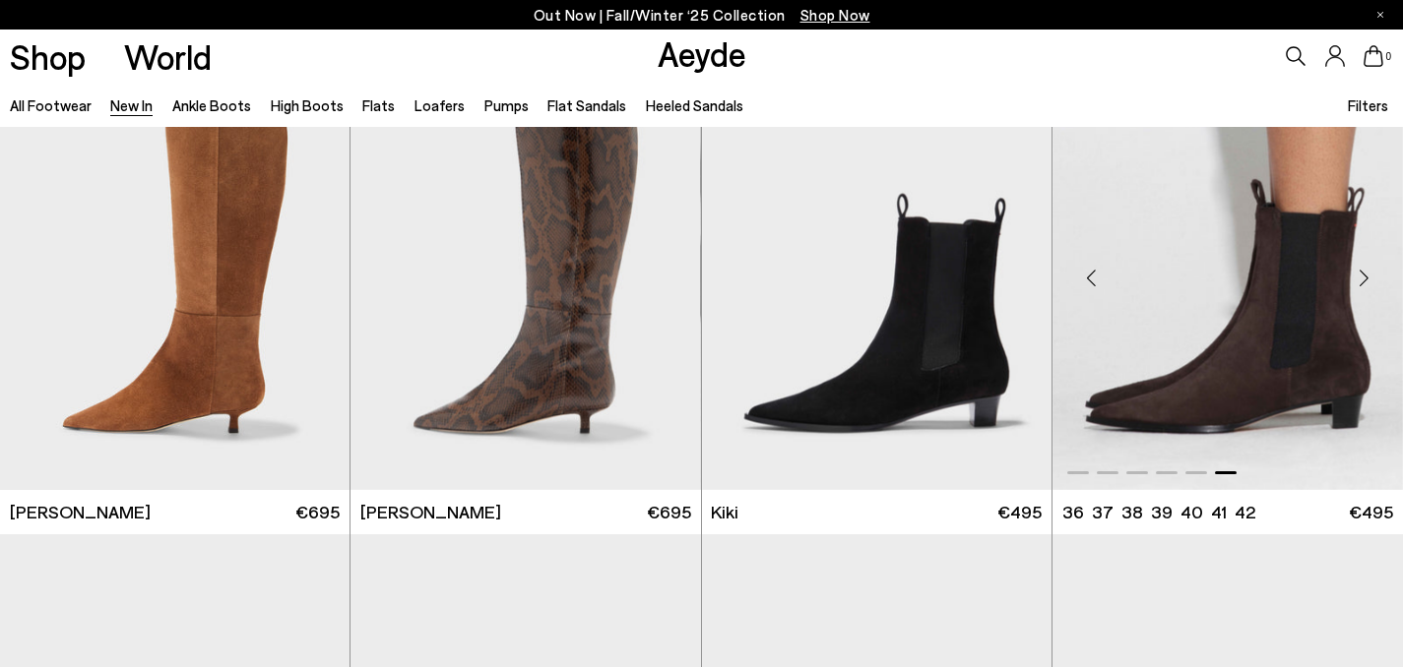
click at [1361, 279] on div "Next slide" at bounding box center [1363, 277] width 59 height 59
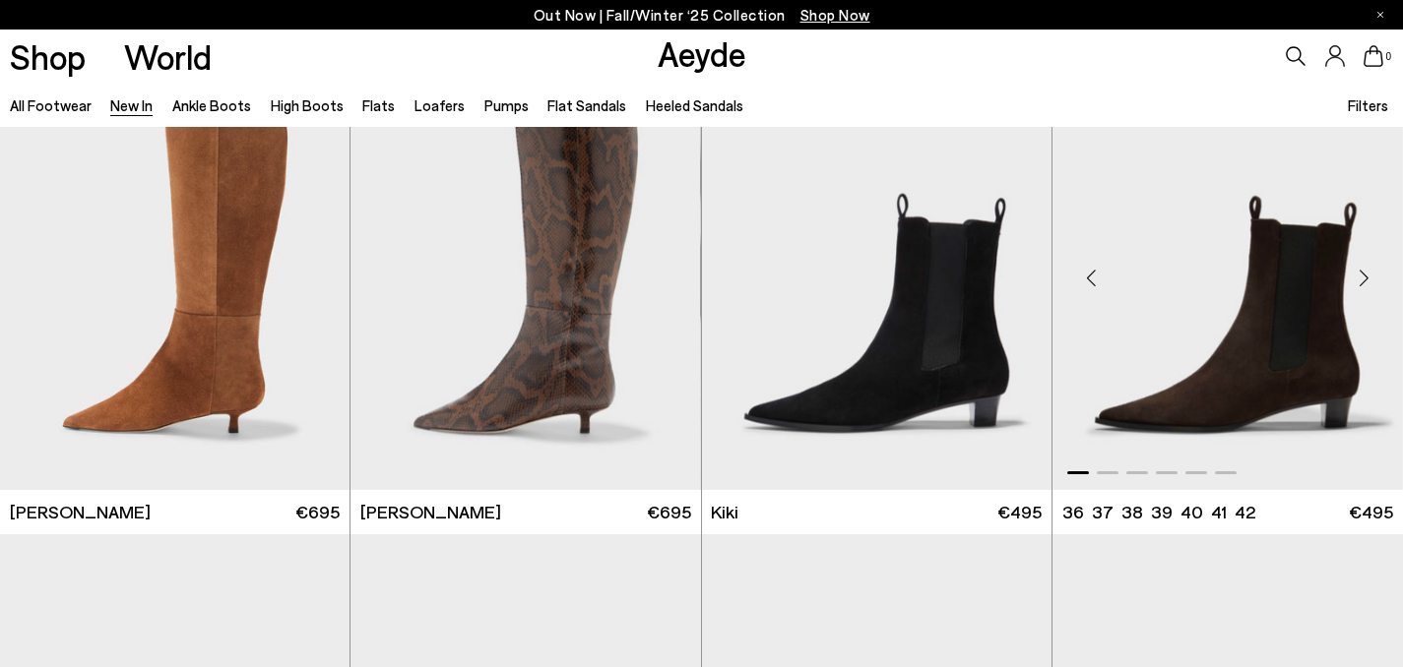
click at [1362, 277] on div "Next slide" at bounding box center [1363, 277] width 59 height 59
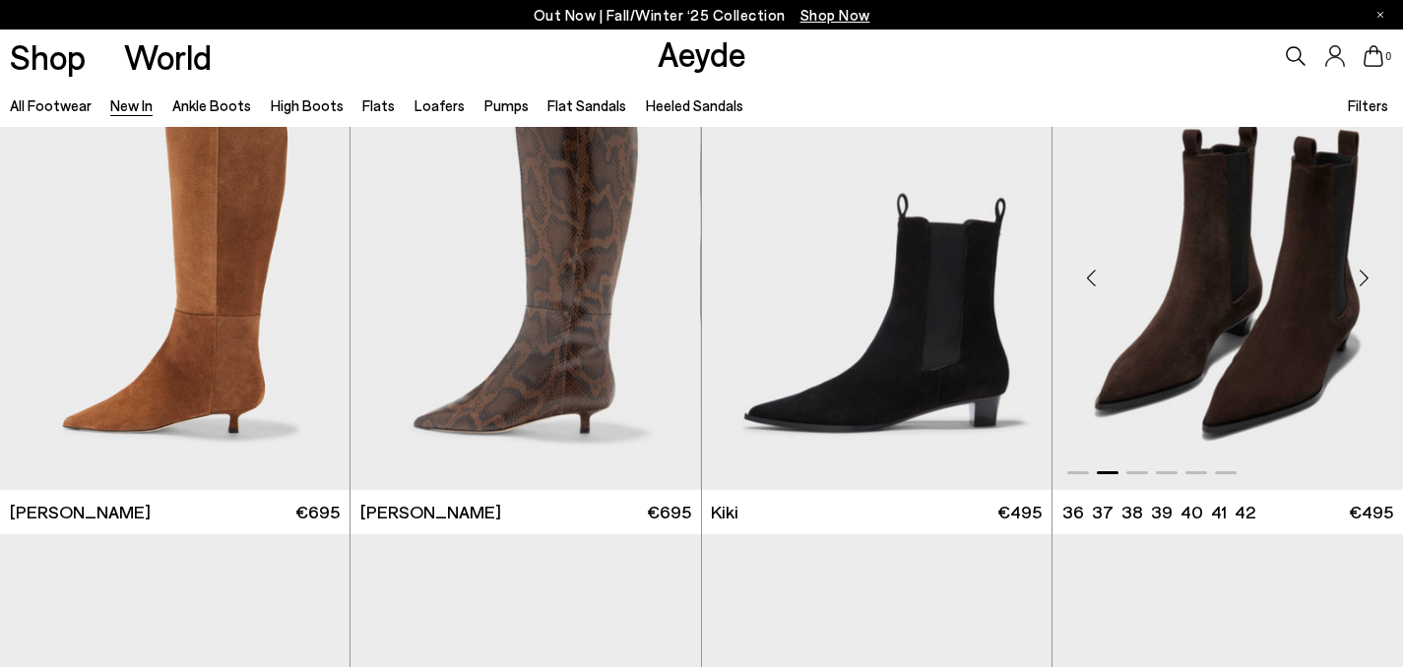
click at [1312, 302] on img "2 / 6" at bounding box center [1227, 270] width 350 height 440
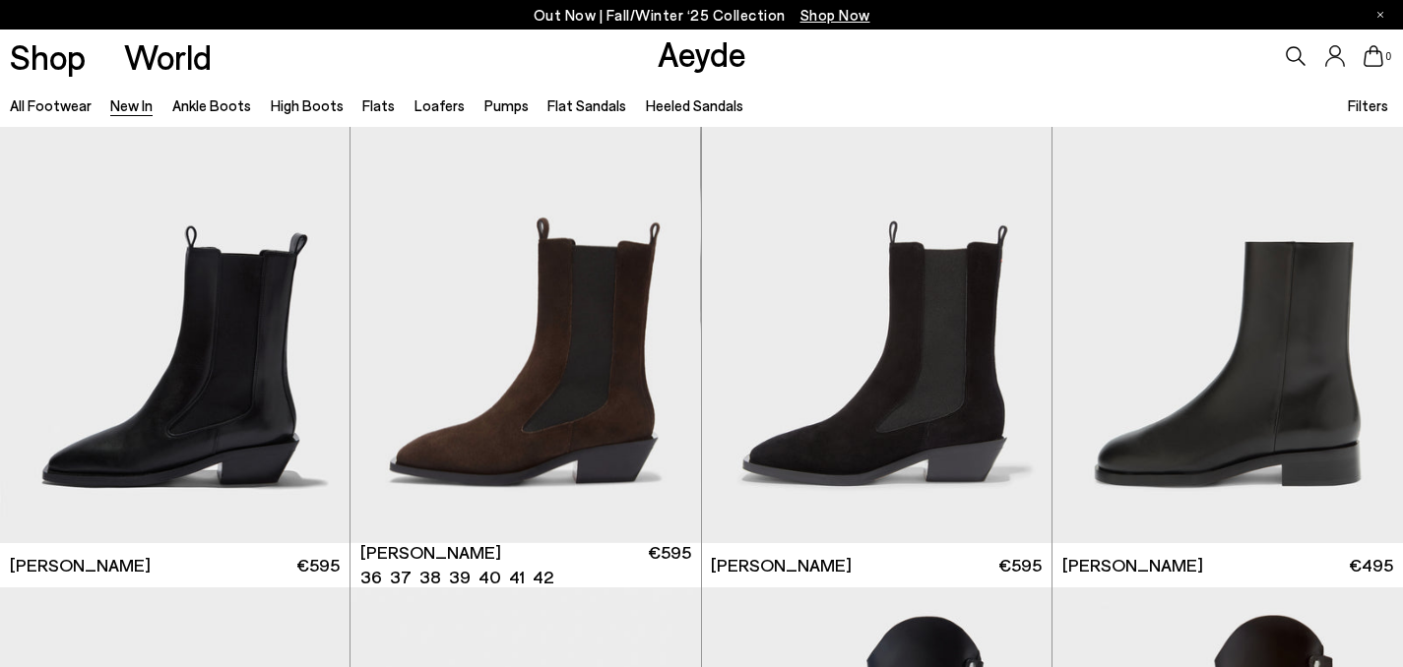
scroll to position [7778, 0]
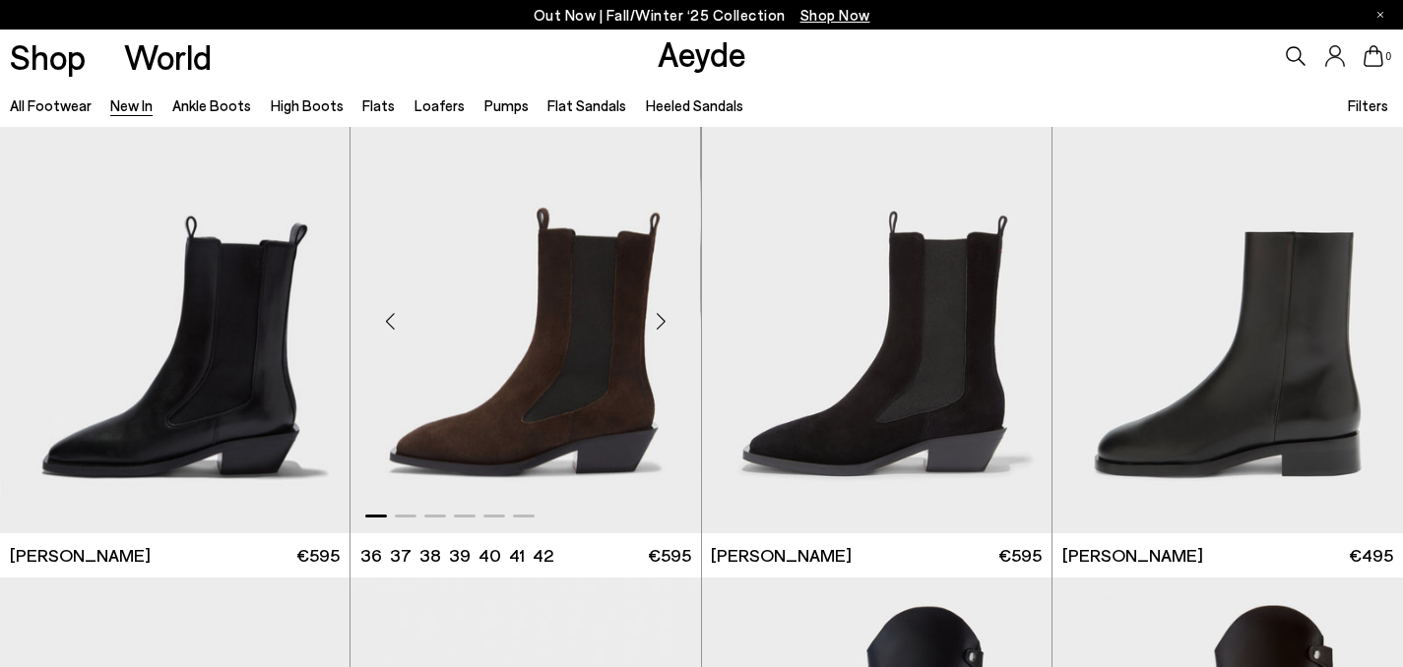
click at [661, 324] on div "Next slide" at bounding box center [661, 321] width 59 height 59
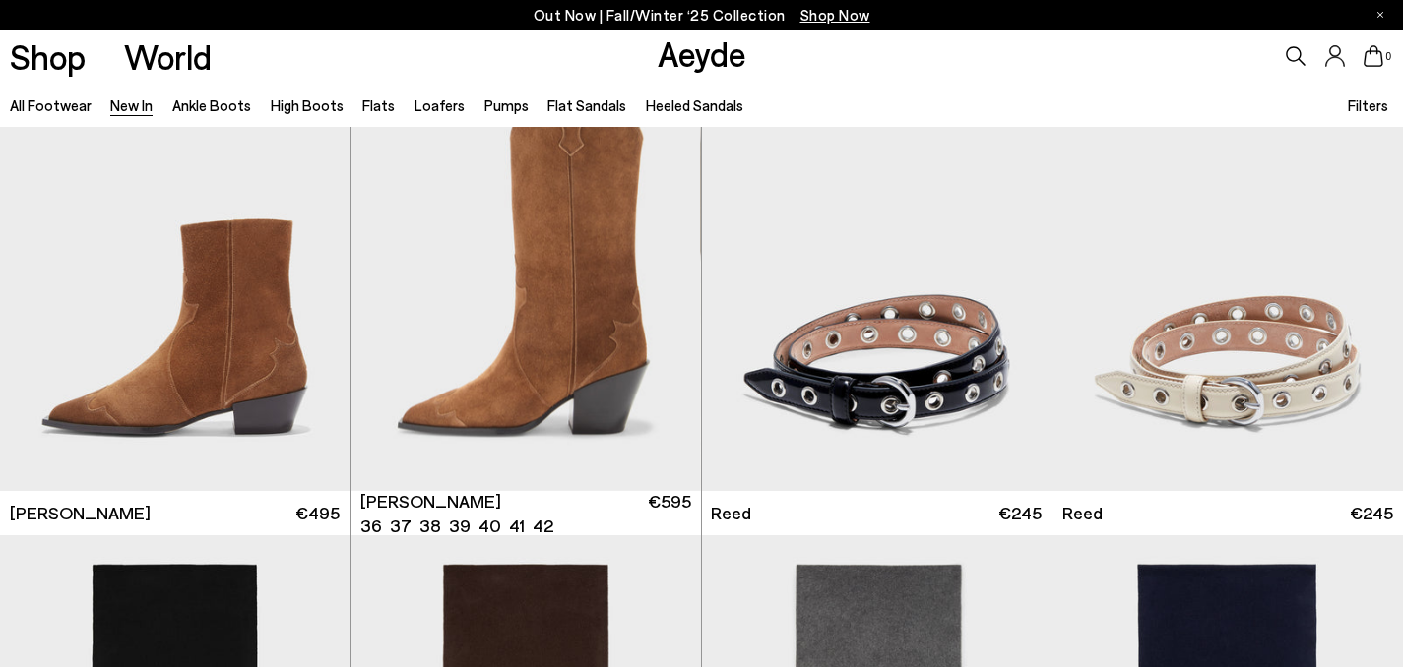
scroll to position [11694, 0]
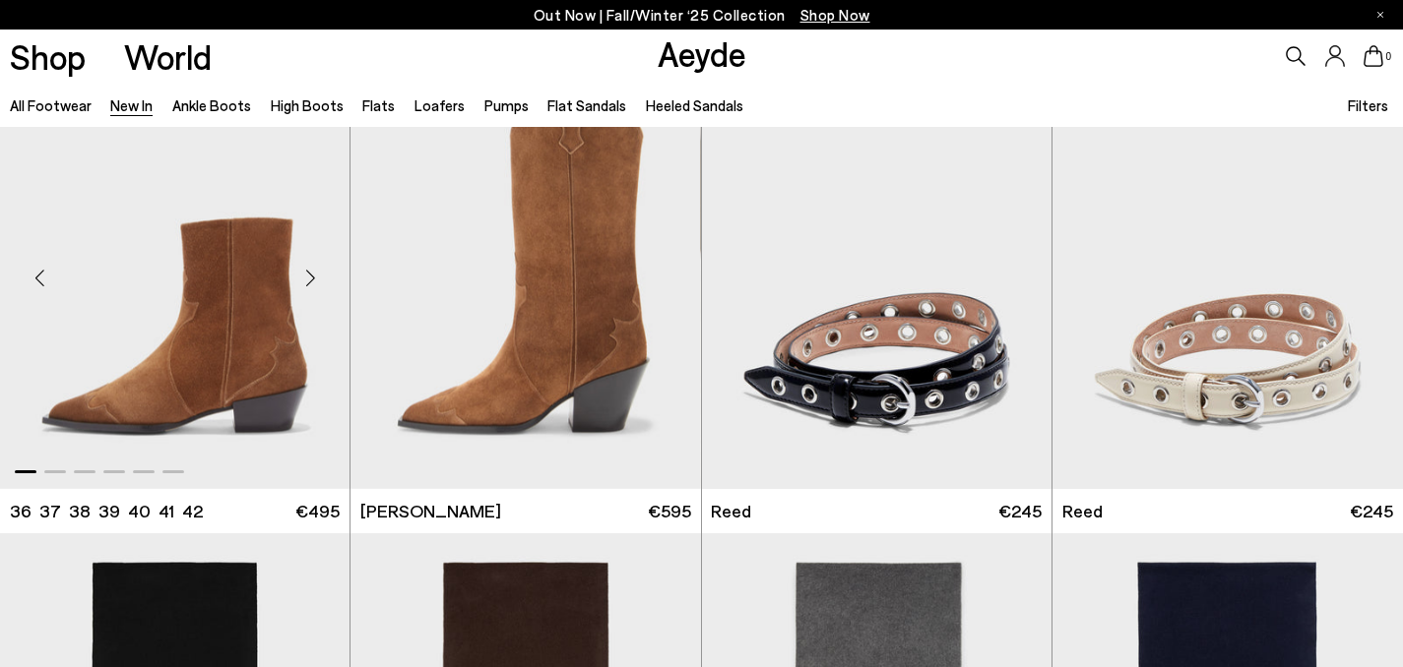
click at [312, 282] on div "Next slide" at bounding box center [310, 277] width 59 height 59
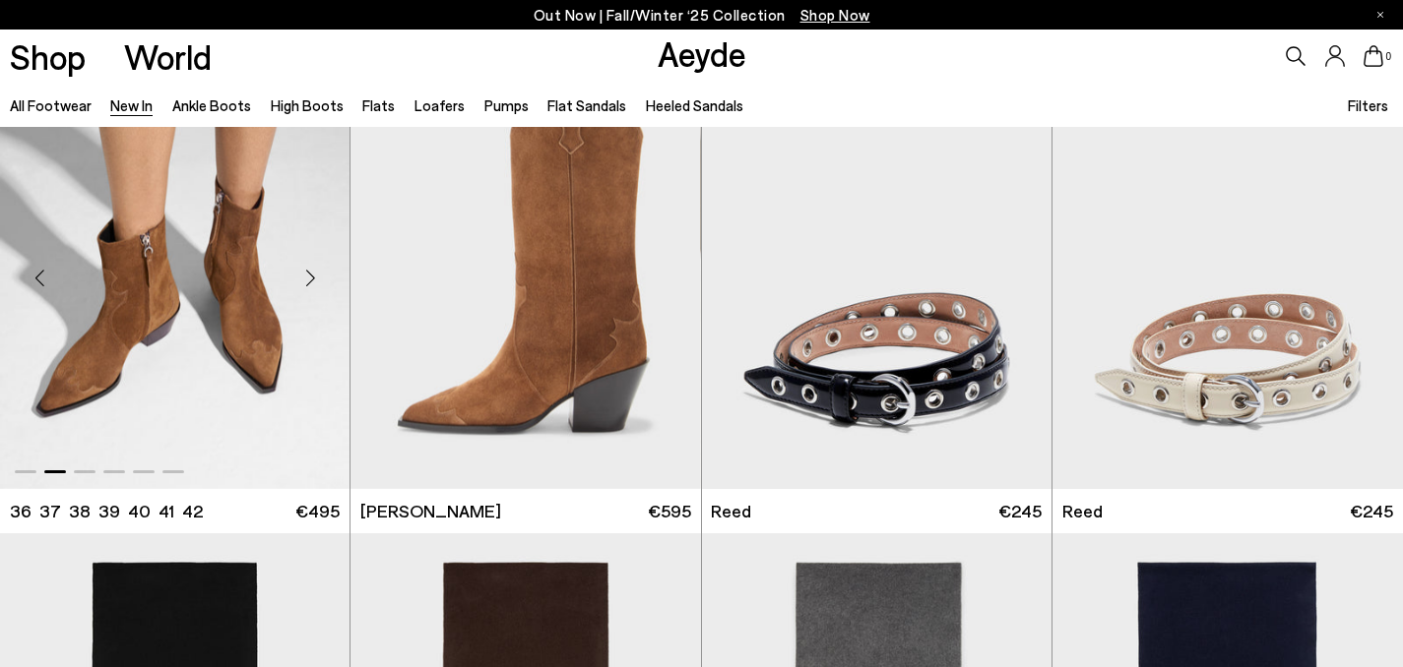
click at [312, 282] on div "Next slide" at bounding box center [310, 277] width 59 height 59
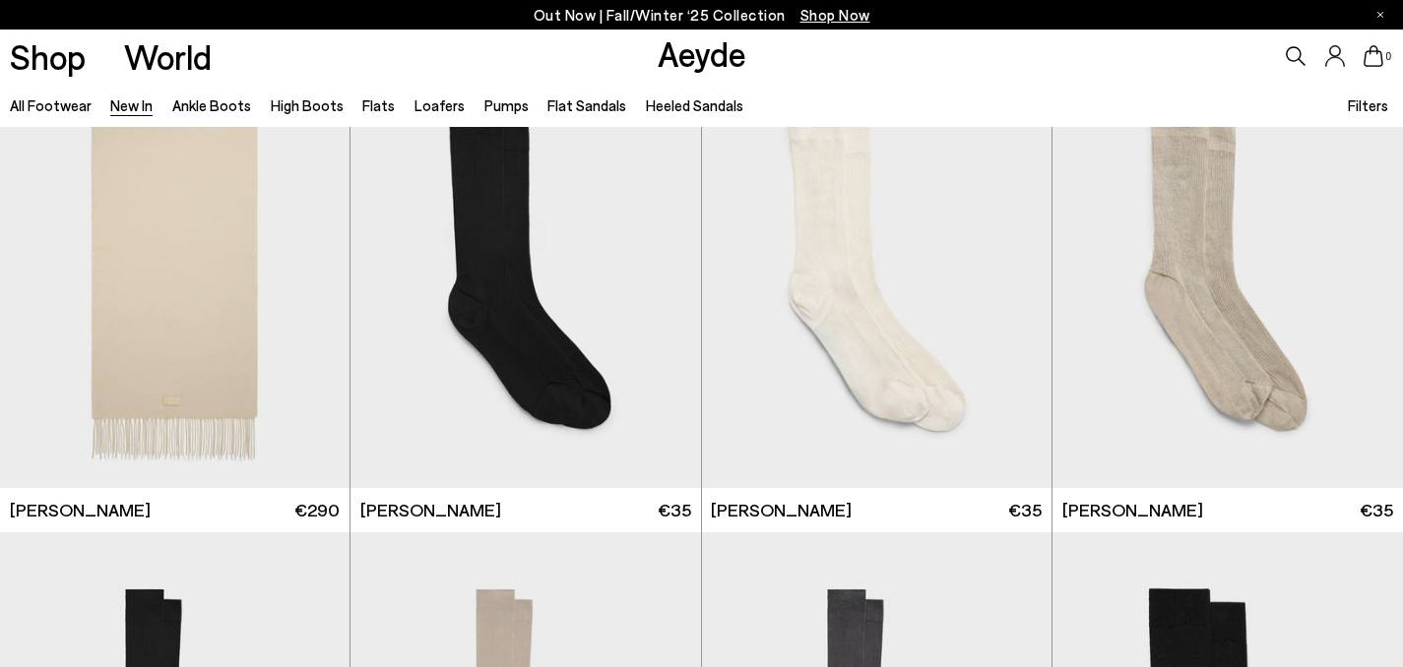
scroll to position [12841, 0]
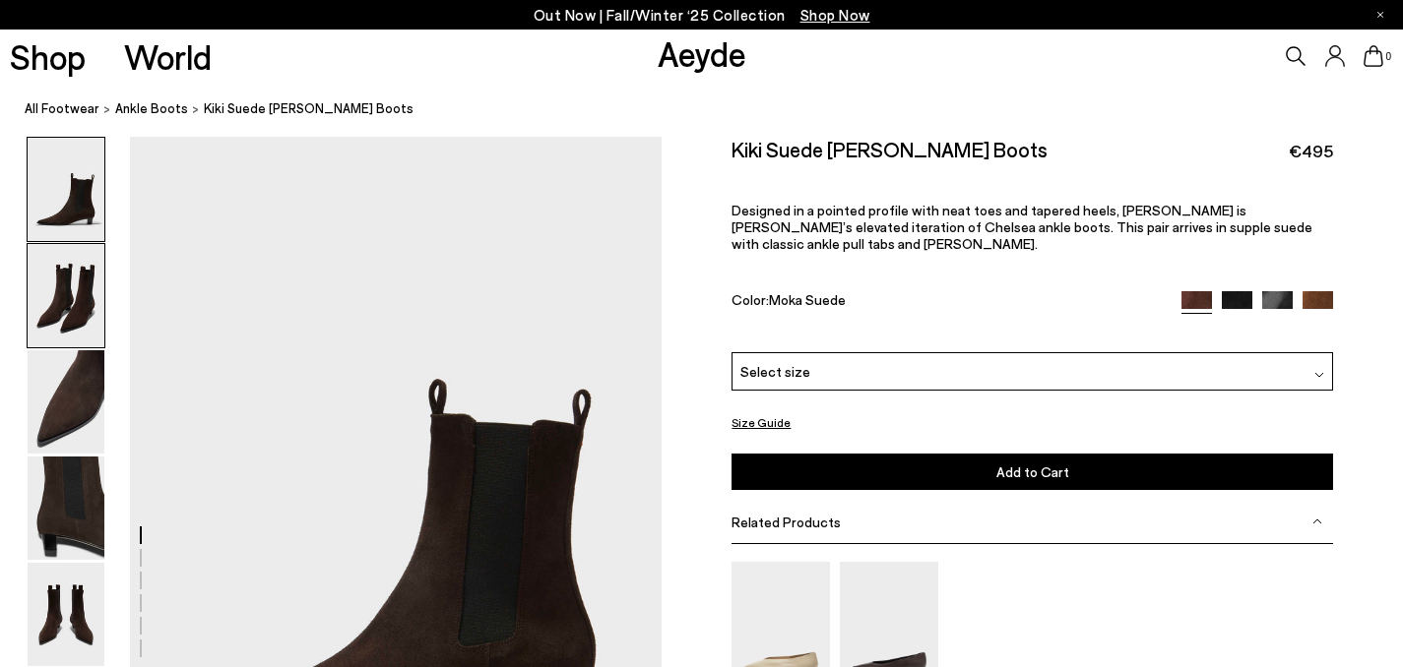
click at [54, 307] on img at bounding box center [66, 295] width 77 height 103
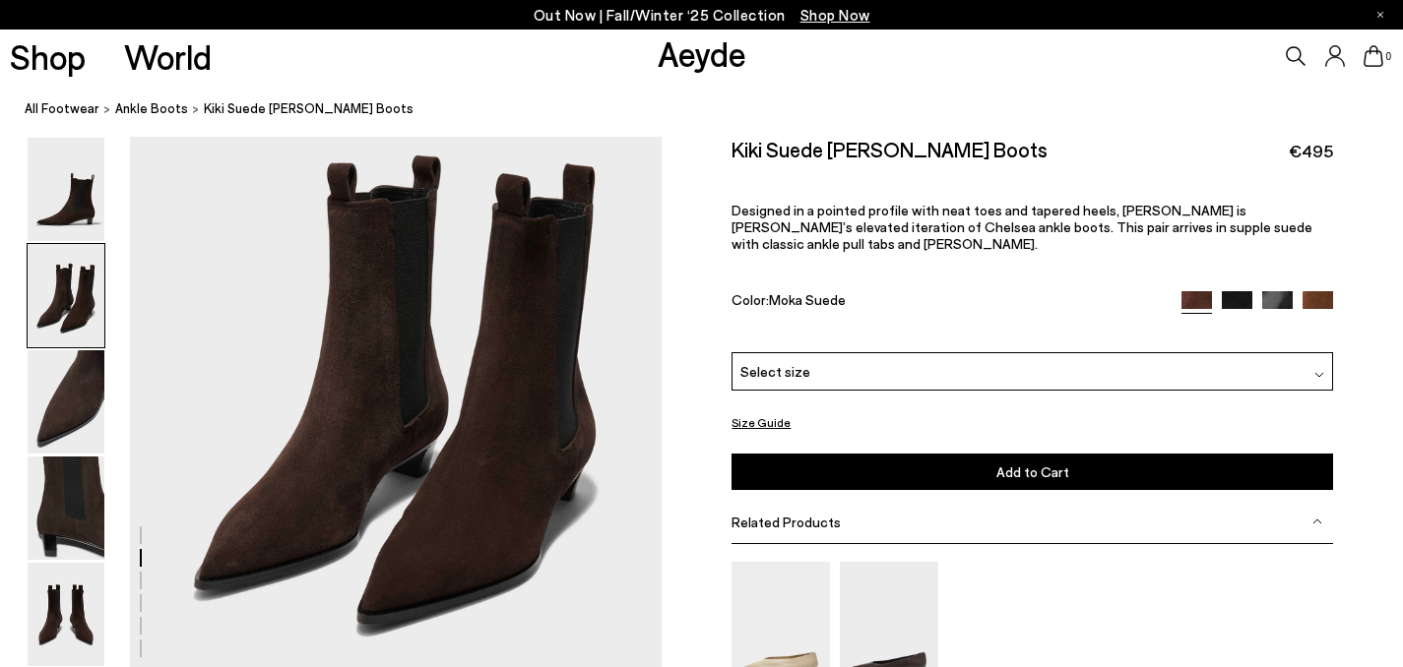
scroll to position [830, 0]
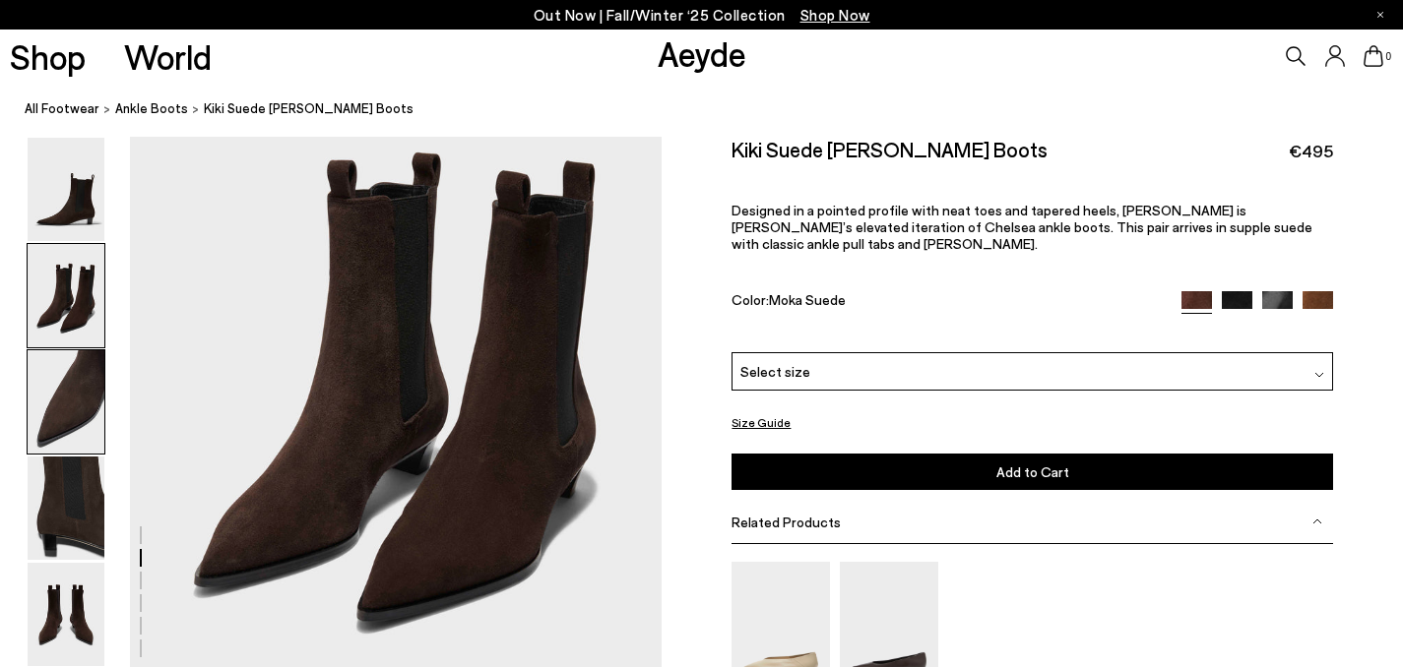
click at [62, 392] on img at bounding box center [66, 401] width 77 height 103
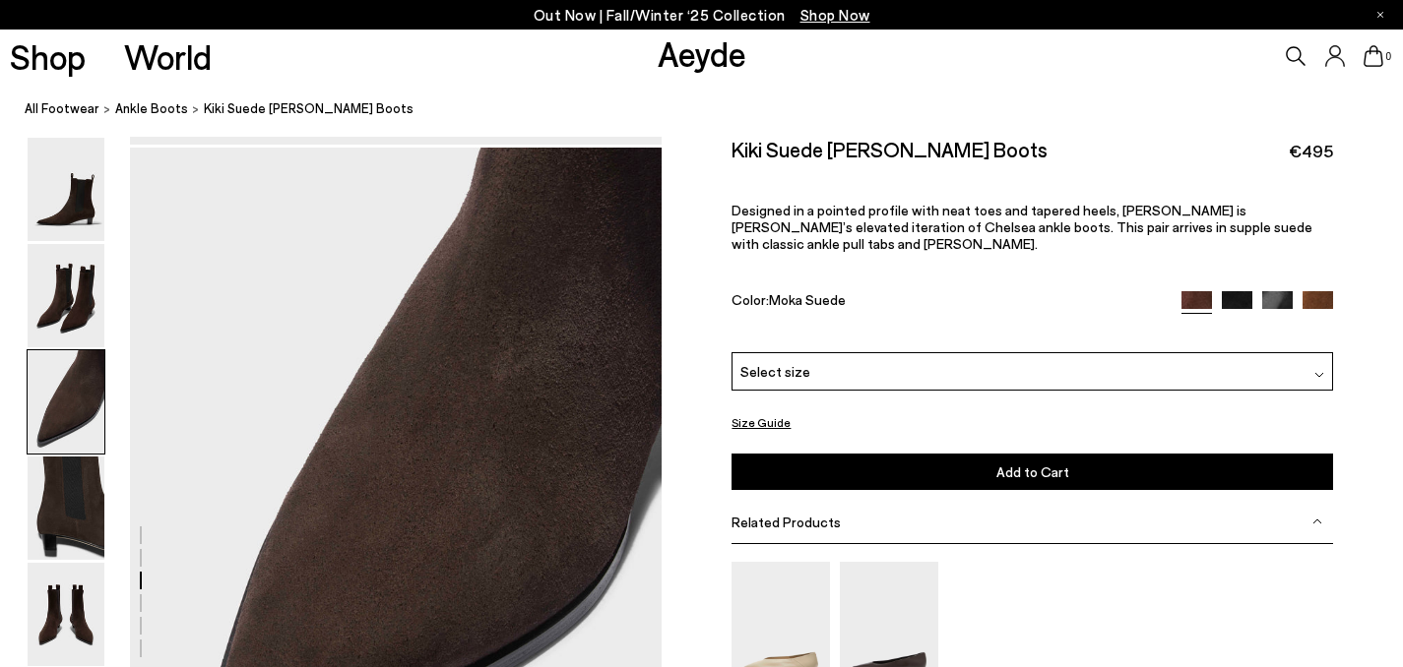
scroll to position [1425, 0]
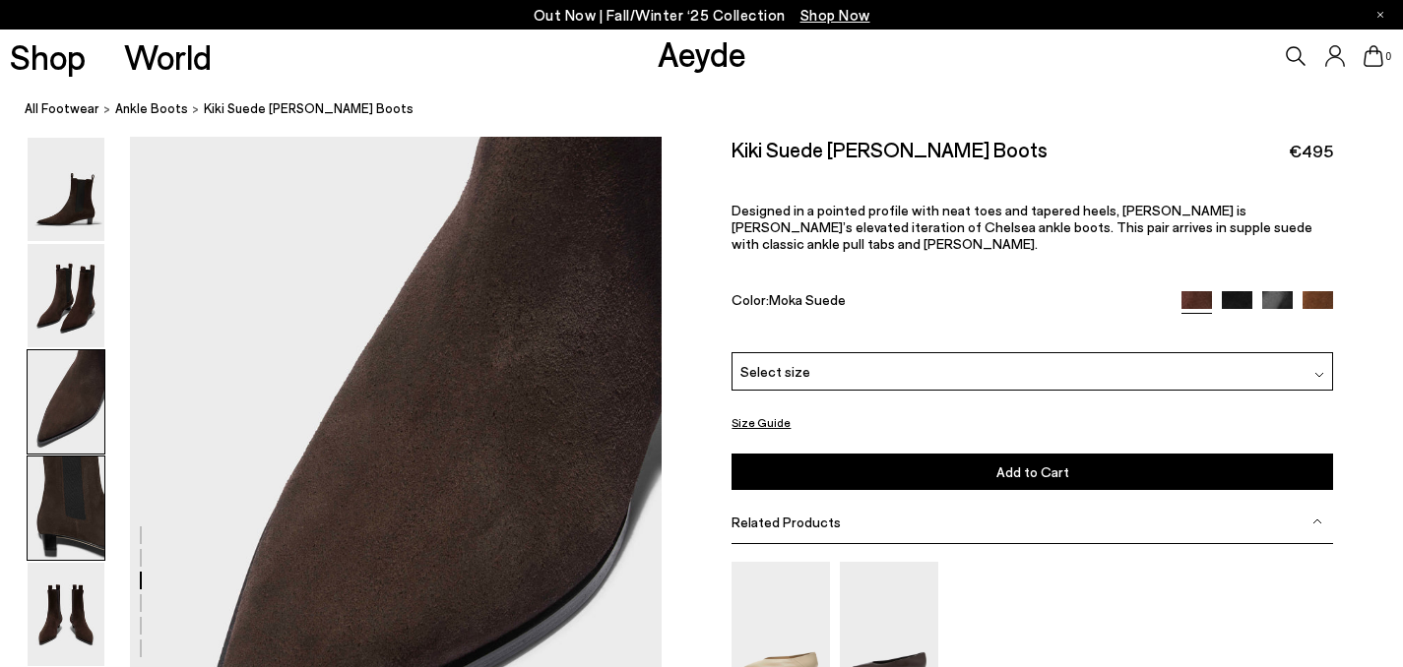
click at [63, 494] on img at bounding box center [66, 508] width 77 height 103
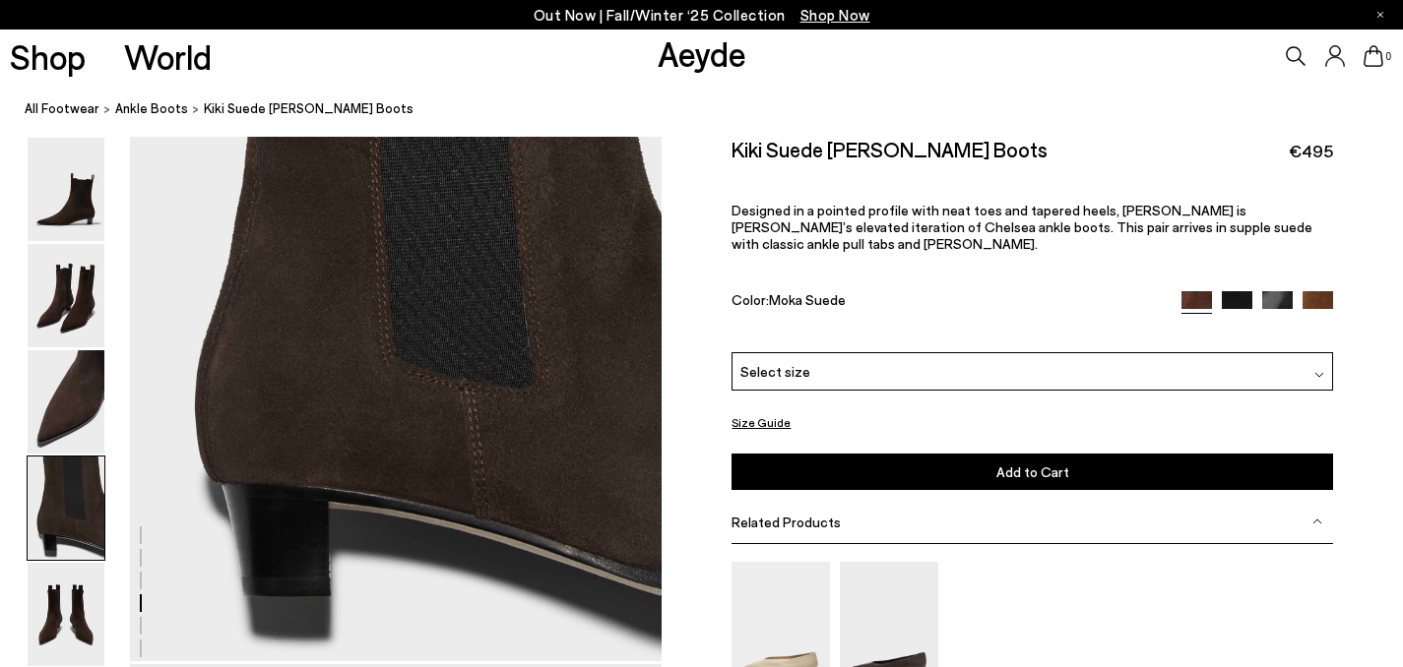
scroll to position [2321, 0]
click at [64, 620] on img at bounding box center [66, 614] width 77 height 103
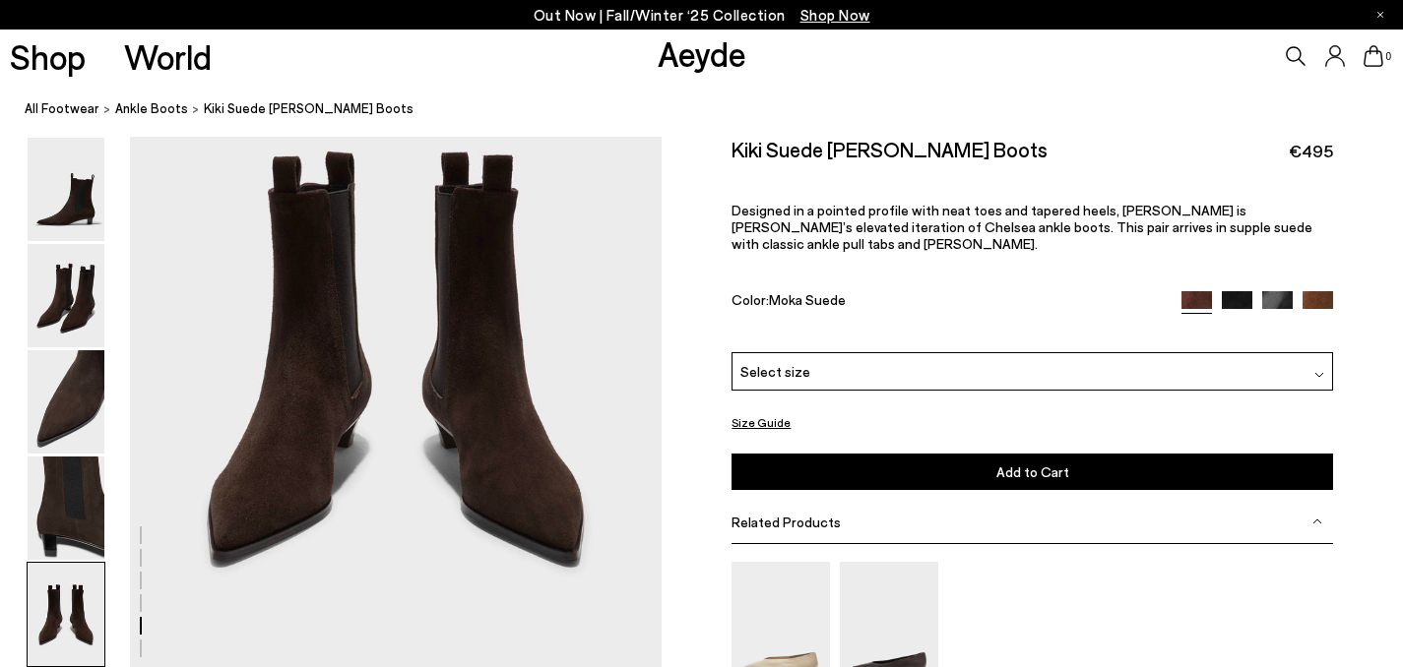
scroll to position [2985, 0]
click at [67, 602] on img at bounding box center [66, 614] width 77 height 103
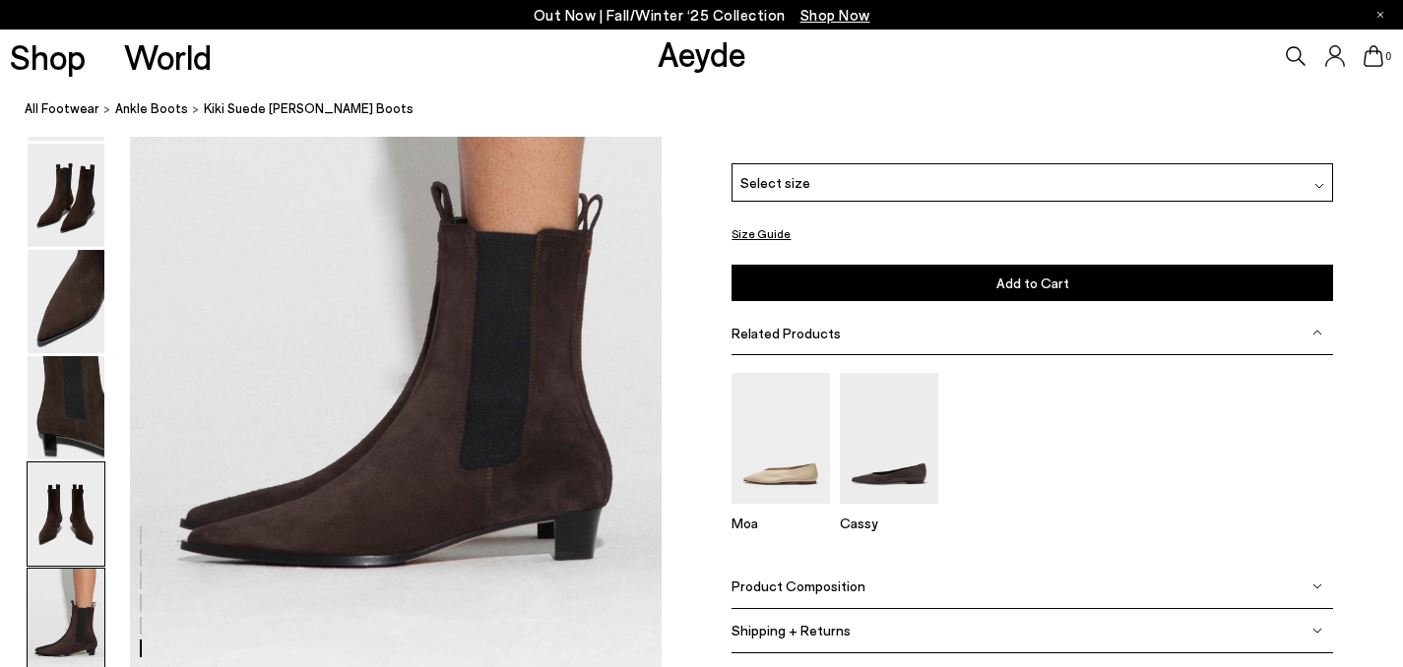
scroll to position [3722, 0]
